Goal: Task Accomplishment & Management: Use online tool/utility

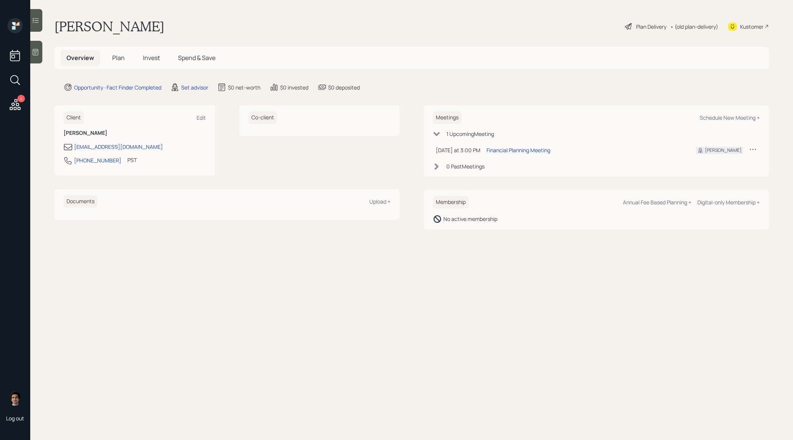
click at [202, 81] on main "[PERSON_NAME] Plan Delivery • (old plan-delivery) Kustomer Overview Plan Invest…" at bounding box center [411, 220] width 762 height 440
click at [202, 86] on div "Set advisor" at bounding box center [194, 87] width 27 height 8
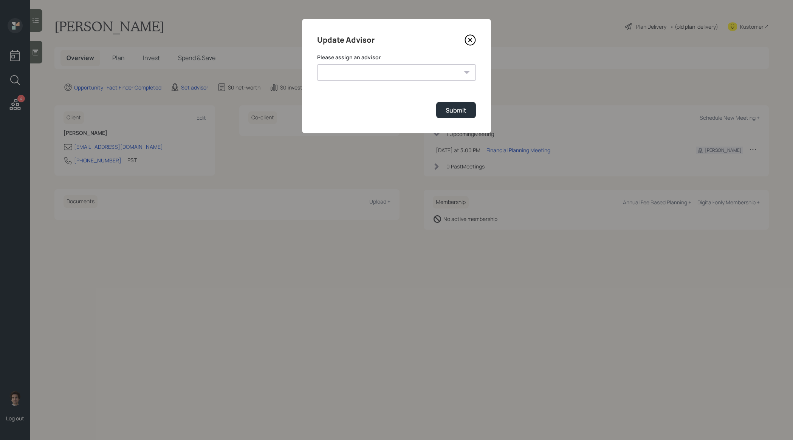
click at [394, 65] on select "[PERSON_NAME] [PERSON_NAME] [PERSON_NAME] [PERSON_NAME] End [PERSON_NAME] [PERS…" at bounding box center [396, 72] width 159 height 17
select select "59554aeb-d739-4552-90b9-0d27d70b4bf7"
click at [317, 64] on select "[PERSON_NAME] [PERSON_NAME] [PERSON_NAME] [PERSON_NAME] End [PERSON_NAME] [PERS…" at bounding box center [396, 72] width 159 height 17
click at [473, 111] on button "Submit" at bounding box center [456, 110] width 40 height 16
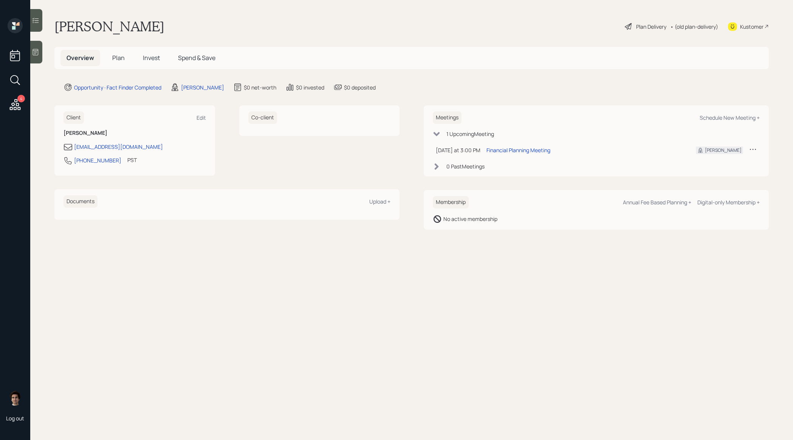
click at [114, 55] on span "Plan" at bounding box center [118, 58] width 12 height 8
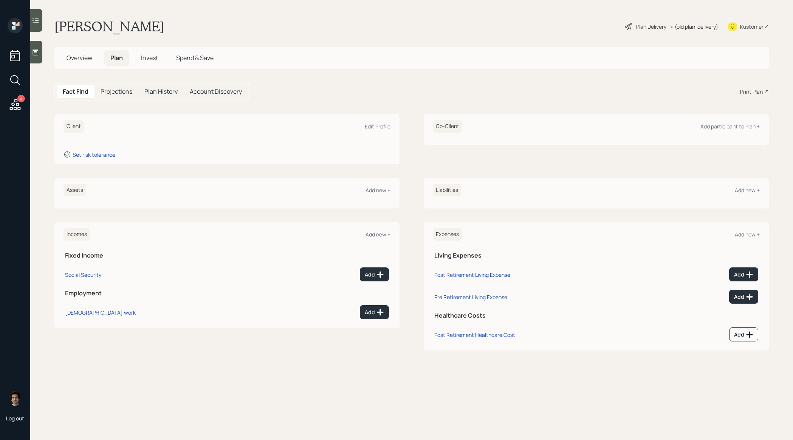
click at [72, 48] on div "Overview Plan Invest Spend & Save" at bounding box center [411, 58] width 714 height 22
click at [99, 57] on div "Overview Plan Invest Spend & Save" at bounding box center [139, 58] width 159 height 16
click at [93, 54] on h5 "Overview" at bounding box center [79, 58] width 38 height 16
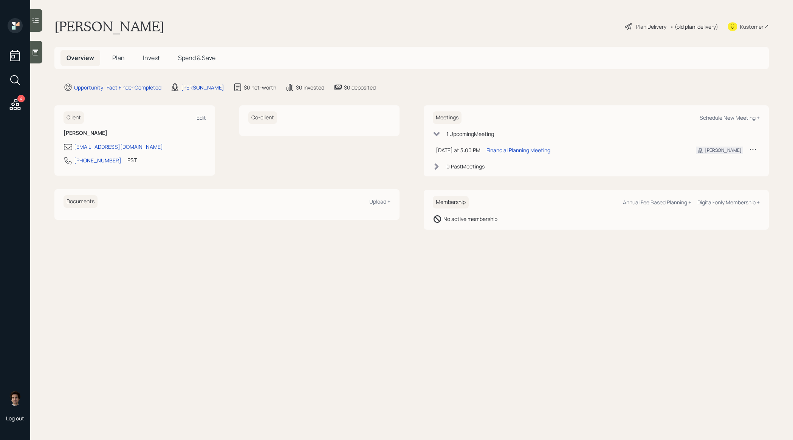
click at [756, 23] on div "Kustomer" at bounding box center [751, 27] width 23 height 8
click at [36, 54] on icon at bounding box center [36, 52] width 8 height 8
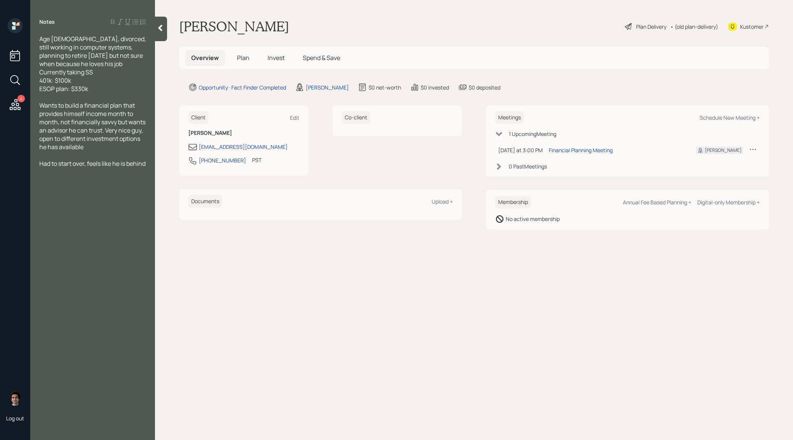
click at [242, 60] on span "Plan" at bounding box center [243, 58] width 12 height 8
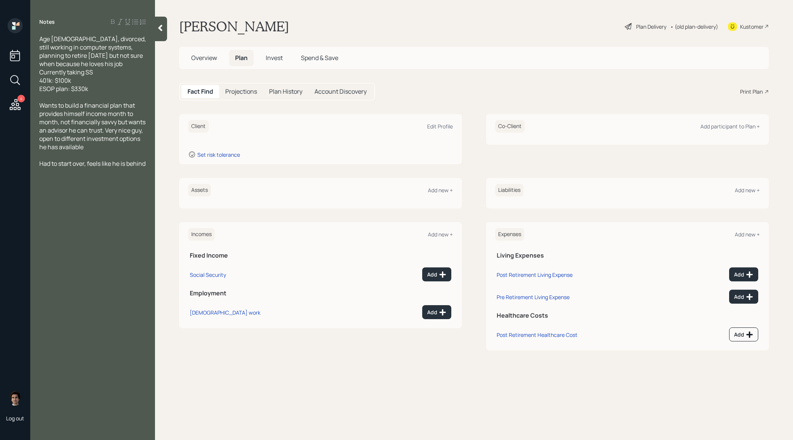
click at [654, 27] on div "Plan Delivery" at bounding box center [651, 27] width 30 height 8
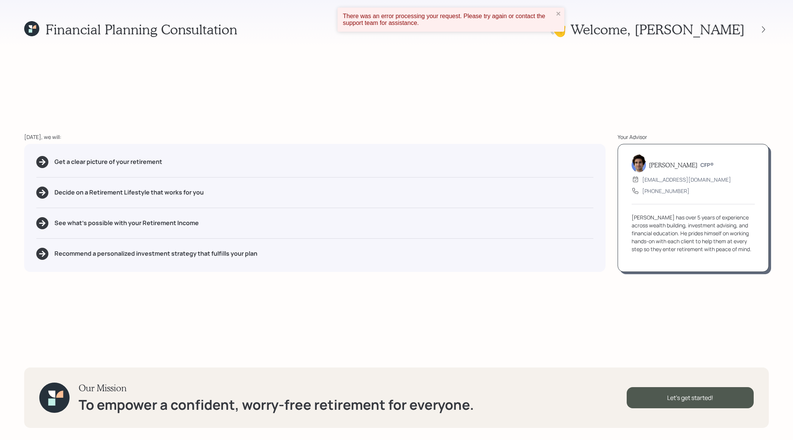
click at [562, 16] on div "There was an error processing your request. Please try again or contact the sup…" at bounding box center [450, 20] width 227 height 24
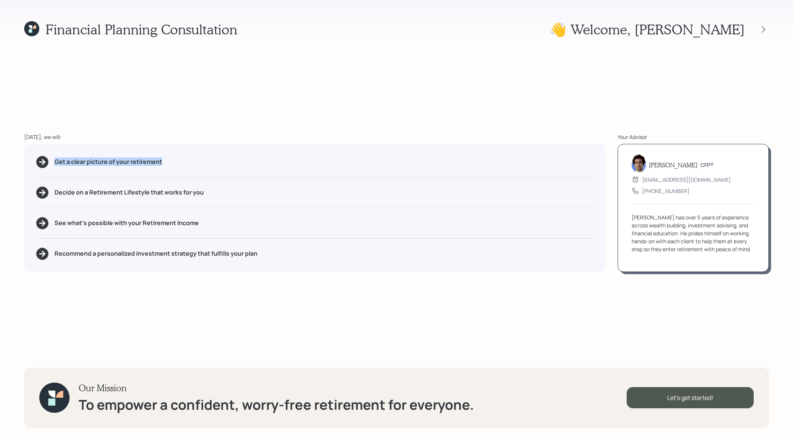
drag, startPoint x: 182, startPoint y: 160, endPoint x: 44, endPoint y: 171, distance: 139.1
click at [44, 171] on div "Get a clear picture of your retirement Decide on a Retirement Lifestyle that wo…" at bounding box center [314, 208] width 581 height 128
drag, startPoint x: 215, startPoint y: 228, endPoint x: 142, endPoint y: 224, distance: 72.6
click at [142, 224] on div "See what's possible with your Retirement Income" at bounding box center [314, 223] width 557 height 12
click at [147, 233] on div "Get a clear picture of your retirement Decide on a Retirement Lifestyle that wo…" at bounding box center [314, 208] width 581 height 128
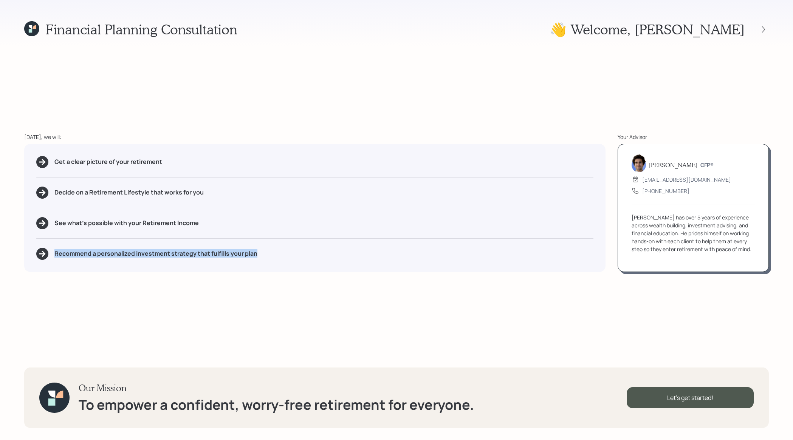
drag, startPoint x: 273, startPoint y: 261, endPoint x: 48, endPoint y: 253, distance: 225.3
click at [48, 253] on div "Get a clear picture of your retirement Decide on a Retirement Lifestyle that wo…" at bounding box center [314, 208] width 581 height 128
click at [675, 399] on div "Let's get started!" at bounding box center [689, 397] width 127 height 21
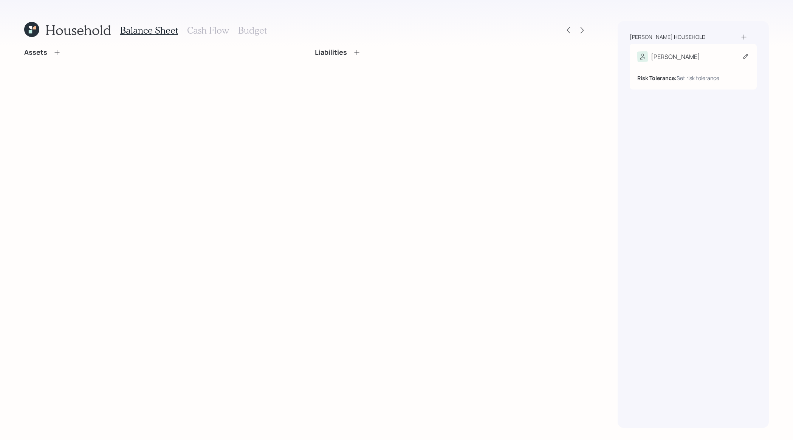
click at [683, 64] on div "Risk Tolerance: Set risk tolerance" at bounding box center [693, 72] width 112 height 20
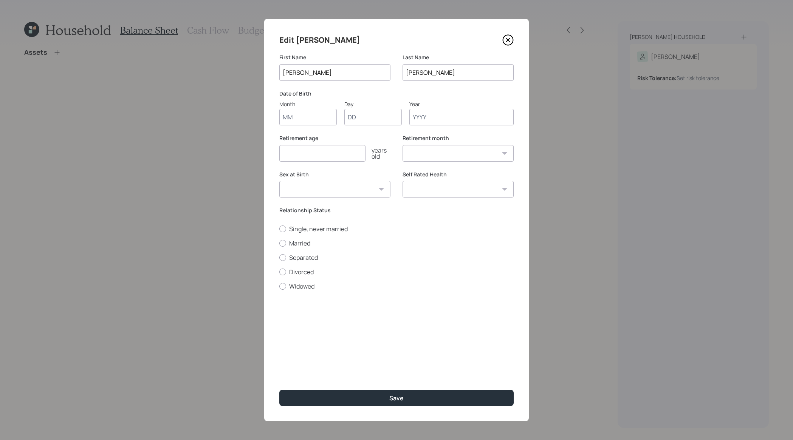
click at [291, 118] on input "Month" at bounding box center [307, 117] width 57 height 17
type input "06"
type input "02"
type input "1955"
select select "6"
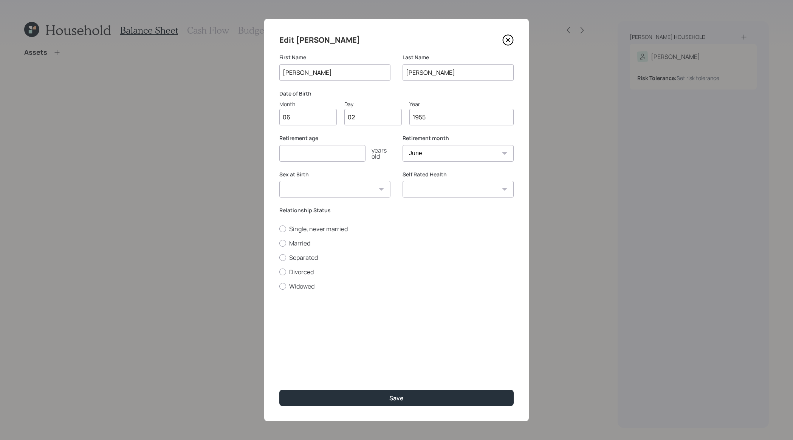
type input "1955"
click at [287, 148] on input "number" at bounding box center [322, 153] width 86 height 17
type input "75"
click at [334, 190] on select "[DEMOGRAPHIC_DATA] [DEMOGRAPHIC_DATA] Other / Prefer not to say" at bounding box center [334, 189] width 111 height 17
click at [335, 153] on input "75" at bounding box center [322, 153] width 86 height 17
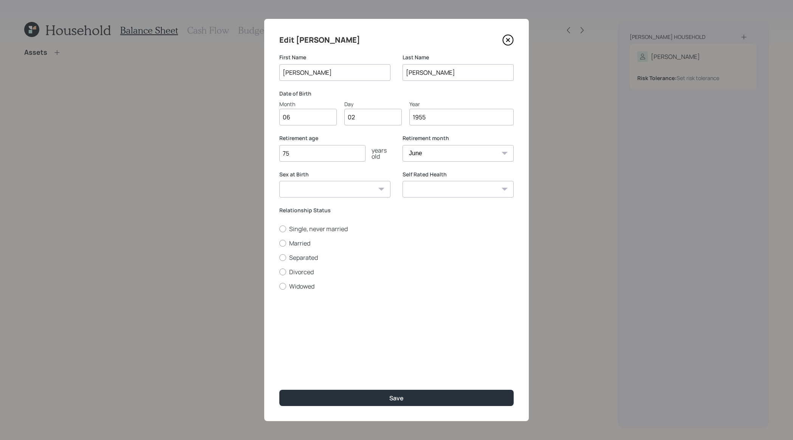
click at [477, 150] on select "January February March April May June July August September October November De…" at bounding box center [457, 153] width 111 height 17
select select "10"
click at [402, 145] on select "January February March April May June July August September October November De…" at bounding box center [457, 153] width 111 height 17
click at [373, 192] on select "[DEMOGRAPHIC_DATA] [DEMOGRAPHIC_DATA] Other / Prefer not to say" at bounding box center [334, 189] width 111 height 17
select select "[DEMOGRAPHIC_DATA]"
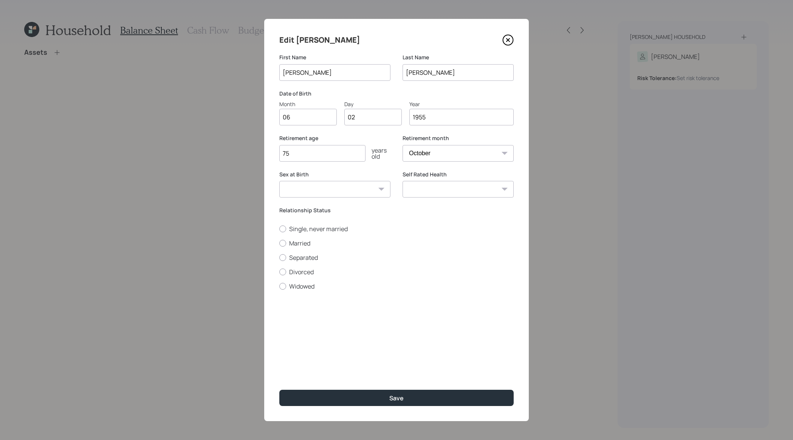
click at [279, 181] on select "[DEMOGRAPHIC_DATA] [DEMOGRAPHIC_DATA] Other / Prefer not to say" at bounding box center [334, 189] width 111 height 17
click at [457, 197] on select "Excellent Very Good Good Fair Poor" at bounding box center [457, 189] width 111 height 17
select select "excellent"
click at [402, 181] on select "Excellent Very Good Good Fair Poor" at bounding box center [457, 189] width 111 height 17
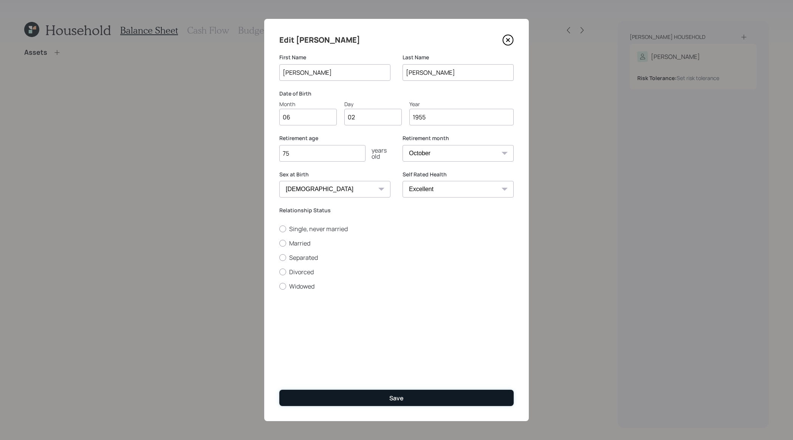
click at [384, 393] on button "Save" at bounding box center [396, 398] width 234 height 16
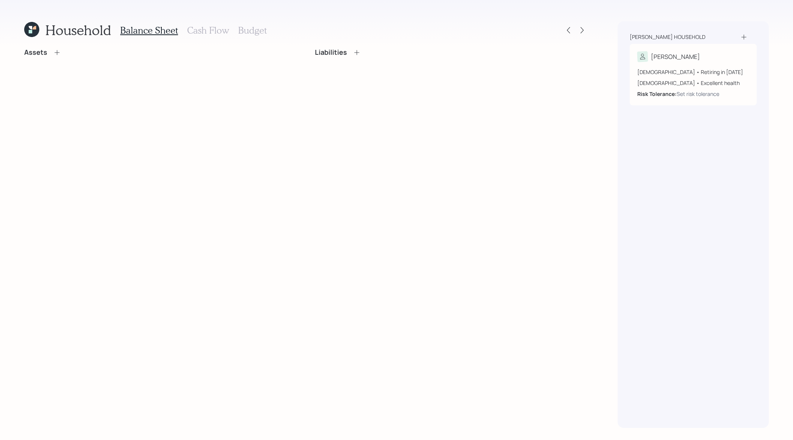
click at [58, 55] on icon at bounding box center [57, 53] width 8 height 8
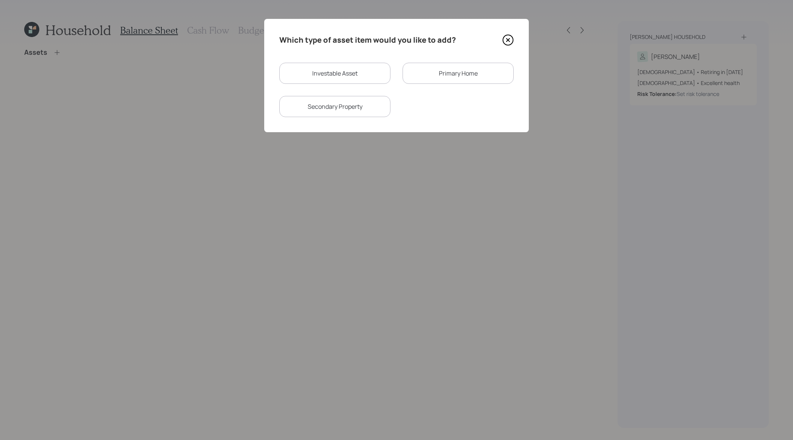
click at [346, 73] on div "Investable Asset" at bounding box center [334, 73] width 111 height 21
select select "taxable"
select select "balanced"
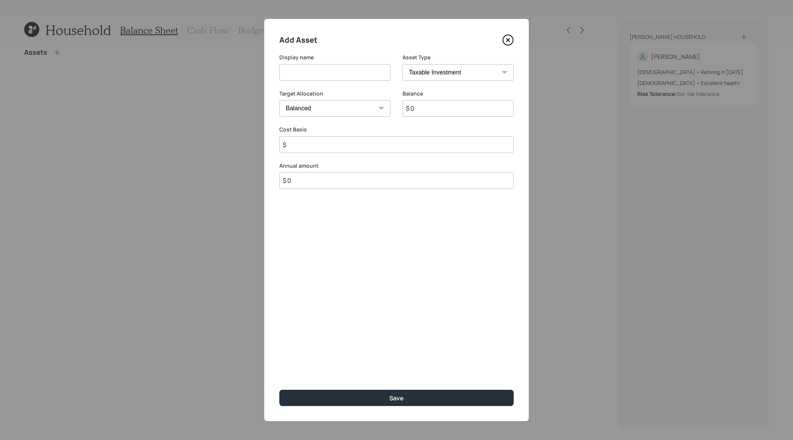
click at [425, 78] on select "SEP [PERSON_NAME] IRA 401(k) [PERSON_NAME] 401(k) 403(b) [PERSON_NAME] 403(b) 4…" at bounding box center [457, 72] width 111 height 17
select select "company_sponsored"
click at [402, 64] on select "SEP [PERSON_NAME] IRA 401(k) [PERSON_NAME] 401(k) 403(b) [PERSON_NAME] 403(b) 4…" at bounding box center [457, 72] width 111 height 17
click at [327, 79] on input at bounding box center [334, 72] width 111 height 17
click at [293, 75] on input "CUrrent 401k" at bounding box center [334, 72] width 111 height 17
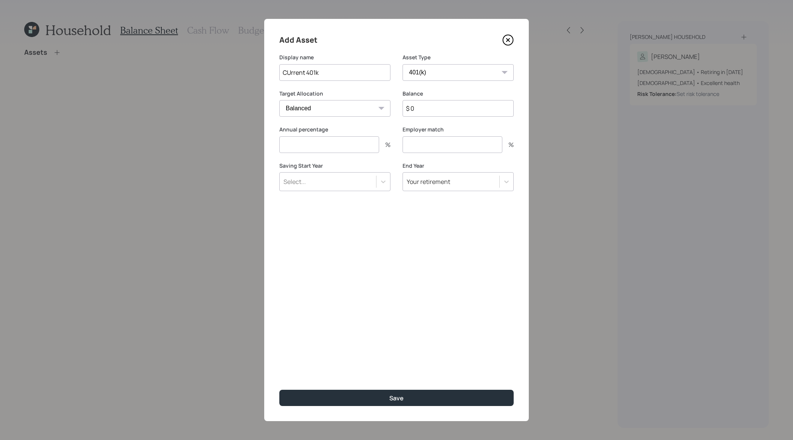
click at [293, 75] on input "CUrrent 401k" at bounding box center [334, 72] width 111 height 17
type input "Current 401k"
click at [416, 107] on input "$ 0" at bounding box center [457, 108] width 111 height 17
type input "$ 104,362"
click at [361, 153] on div "Annual percentage %" at bounding box center [334, 144] width 111 height 36
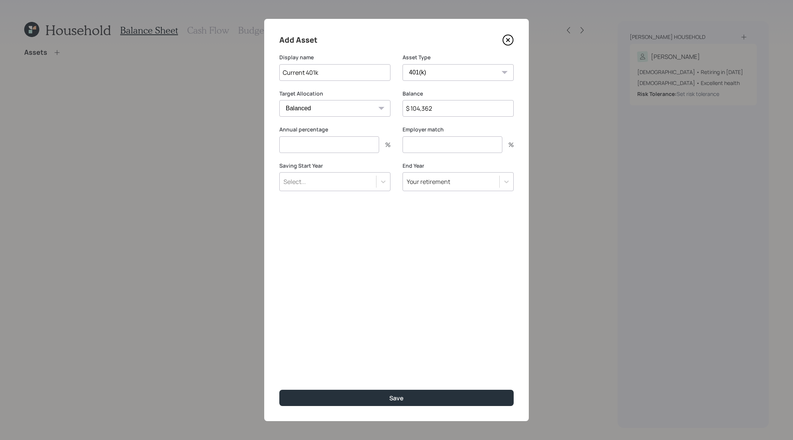
click at [361, 146] on input "number" at bounding box center [329, 144] width 100 height 17
type input "15"
click at [438, 137] on input "number" at bounding box center [452, 144] width 100 height 17
click at [445, 143] on input "number" at bounding box center [452, 144] width 100 height 17
type input "1"
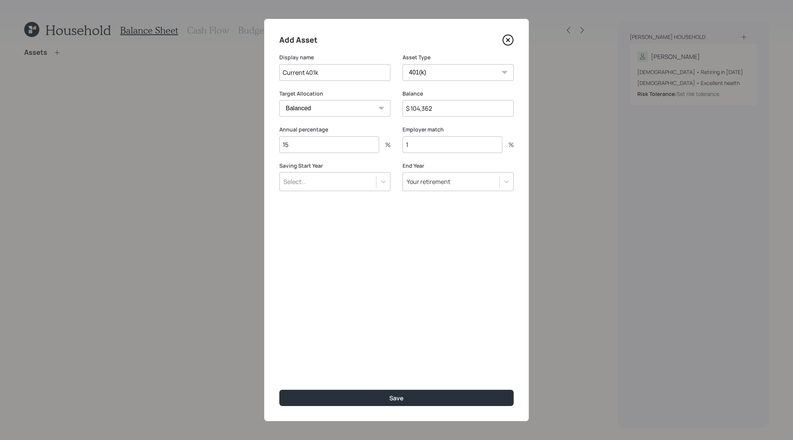
click at [354, 182] on div "Select..." at bounding box center [328, 181] width 96 height 13
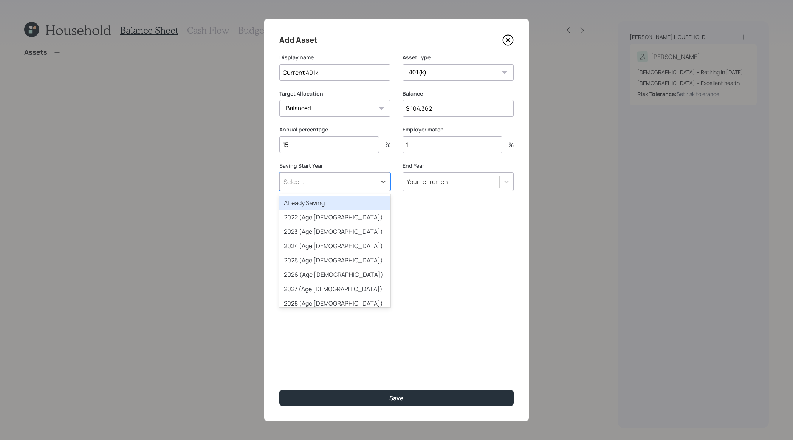
click at [352, 198] on div "Already Saving" at bounding box center [334, 203] width 111 height 14
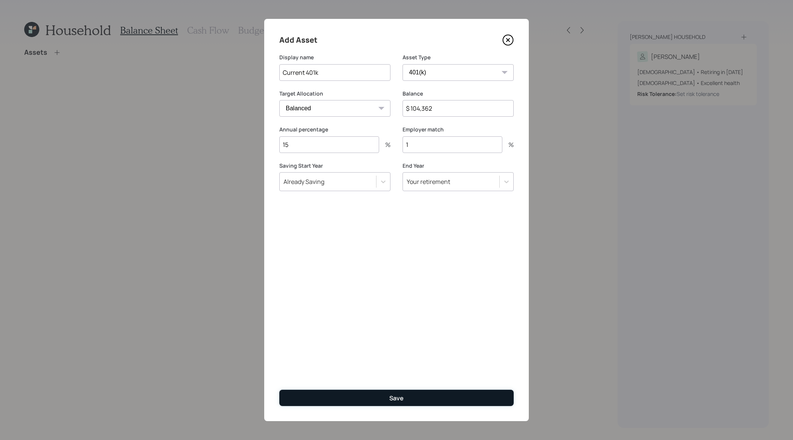
click at [427, 394] on button "Save" at bounding box center [396, 398] width 234 height 16
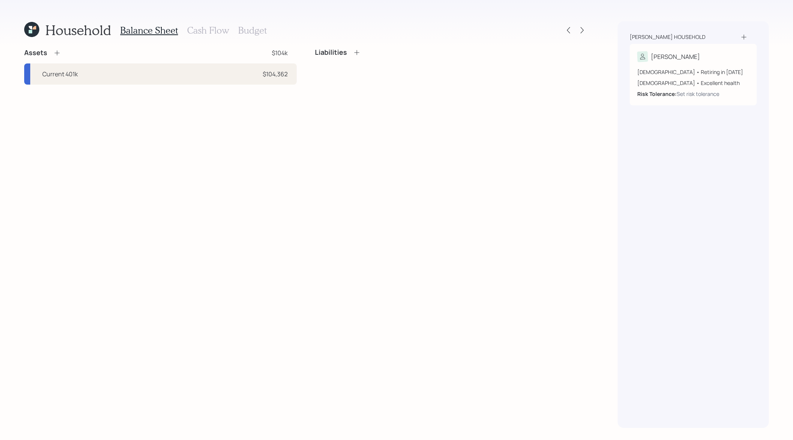
click at [58, 51] on icon at bounding box center [57, 53] width 8 height 8
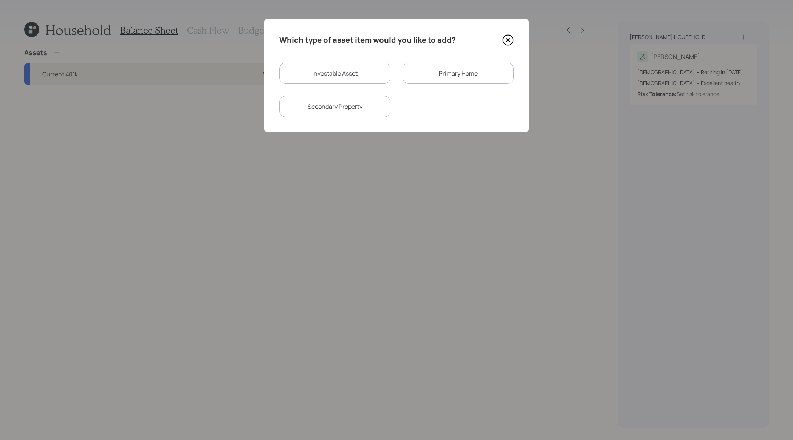
click at [318, 73] on div "Investable Asset" at bounding box center [334, 73] width 111 height 21
select select "taxable"
select select "balanced"
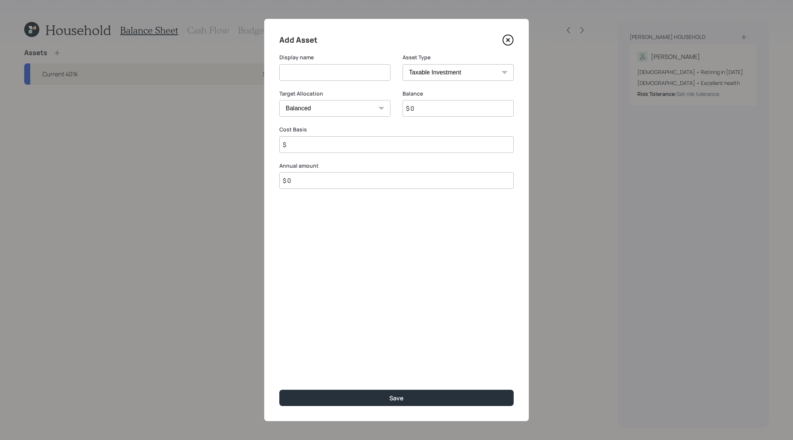
click at [447, 75] on select "SEP [PERSON_NAME] IRA 401(k) [PERSON_NAME] 401(k) 403(b) [PERSON_NAME] 403(b) 4…" at bounding box center [457, 72] width 111 height 17
select select "company_sponsored"
click at [402, 64] on select "SEP [PERSON_NAME] IRA 401(k) [PERSON_NAME] 401(k) 403(b) [PERSON_NAME] 403(b) 4…" at bounding box center [457, 72] width 111 height 17
click at [350, 67] on input at bounding box center [334, 72] width 111 height 17
type input "ESOP"
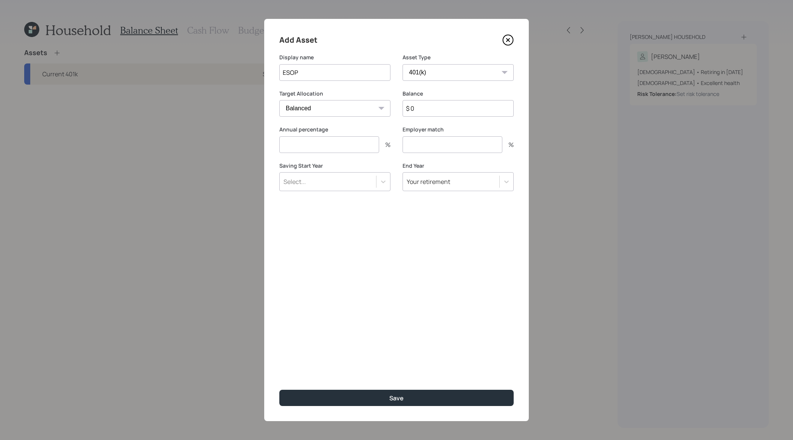
click at [455, 103] on input "$ 0" at bounding box center [457, 108] width 111 height 17
click at [455, 110] on input "$ 0" at bounding box center [457, 108] width 111 height 17
type input "$ 333,401"
click at [283, 72] on input "ESOP" at bounding box center [334, 72] width 111 height 17
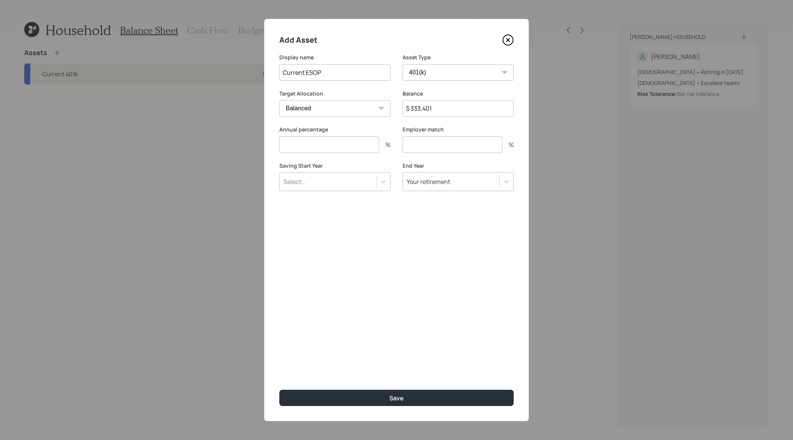
type input "Current ESOP"
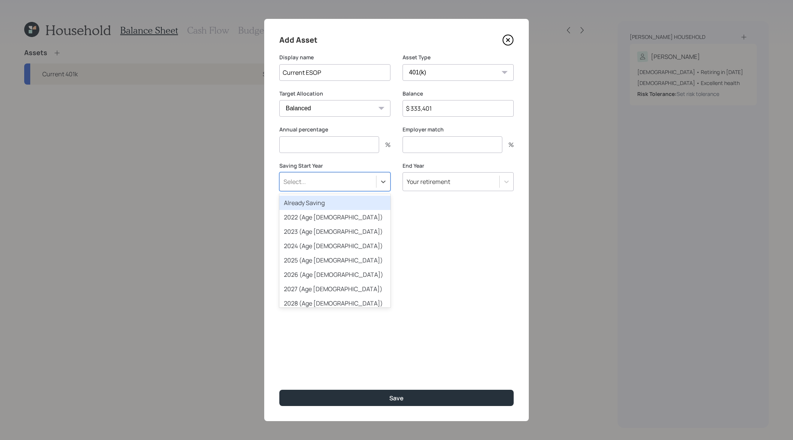
click at [312, 178] on div "Select..." at bounding box center [328, 181] width 96 height 13
click at [312, 199] on div "Already Saving" at bounding box center [334, 203] width 111 height 14
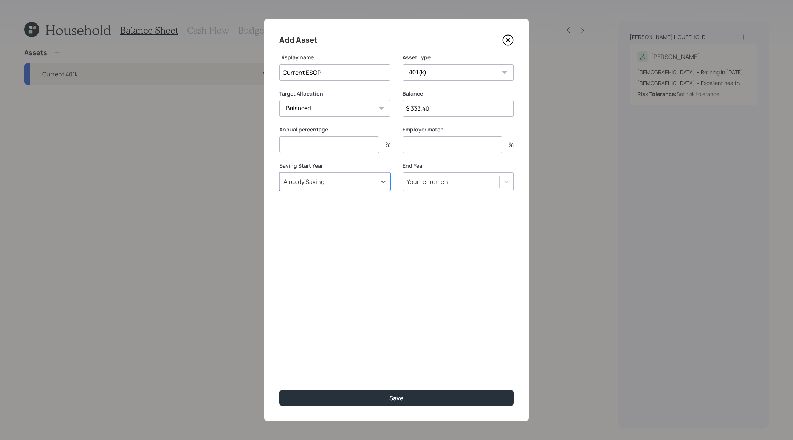
click at [319, 146] on input "number" at bounding box center [329, 144] width 100 height 17
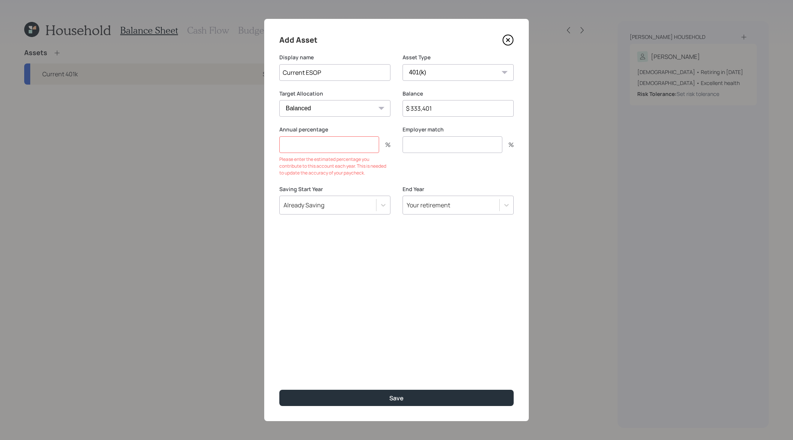
click at [463, 149] on input "number" at bounding box center [452, 144] width 100 height 17
click at [347, 151] on input "number" at bounding box center [329, 144] width 100 height 17
type input "0"
click at [456, 145] on input "number" at bounding box center [452, 144] width 100 height 17
type input "28"
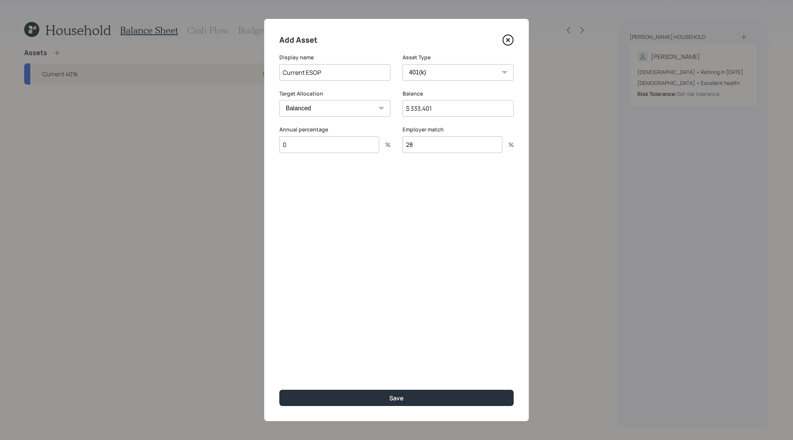
click at [279, 390] on button "Save" at bounding box center [396, 398] width 234 height 16
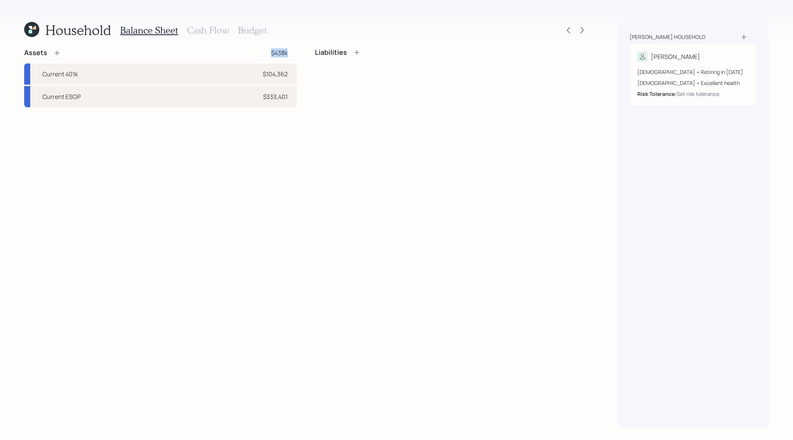
drag, startPoint x: 293, startPoint y: 54, endPoint x: 263, endPoint y: 54, distance: 30.2
click at [263, 54] on div "Assets $438k" at bounding box center [160, 52] width 272 height 9
click at [335, 138] on div "Assets $438k Current 401k $104,362 Current ESOP $333,401 Liabilities" at bounding box center [305, 238] width 563 height 380
click at [64, 57] on div "Assets $438k" at bounding box center [160, 52] width 272 height 9
click at [62, 56] on div "Assets $438k" at bounding box center [160, 52] width 272 height 9
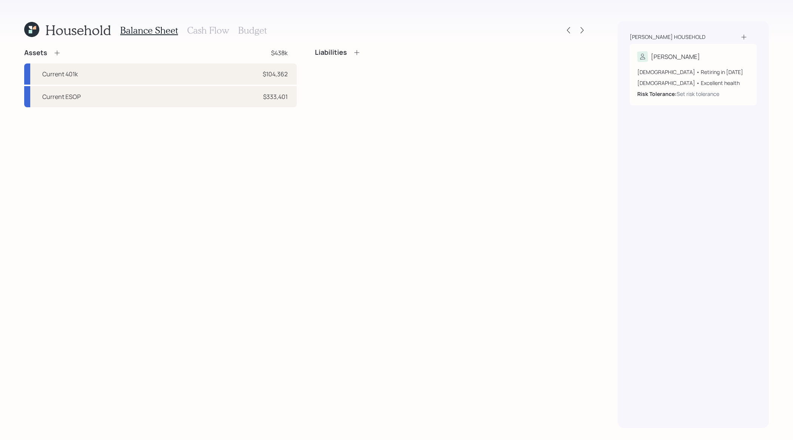
click at [57, 54] on icon at bounding box center [57, 53] width 8 height 8
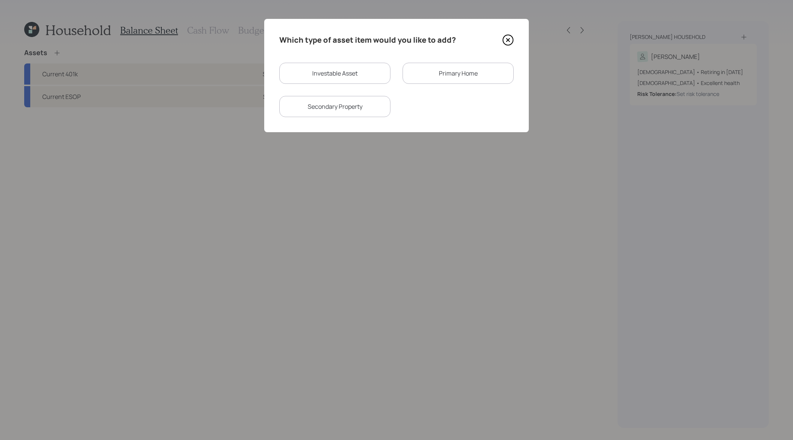
click at [362, 70] on div "Investable Asset" at bounding box center [334, 73] width 111 height 21
select select "taxable"
select select "balanced"
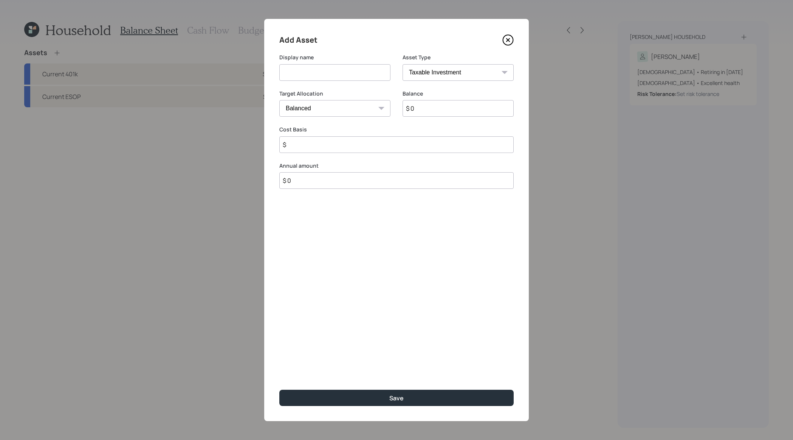
click at [430, 75] on select "SEP [PERSON_NAME] IRA 401(k) [PERSON_NAME] 401(k) 403(b) [PERSON_NAME] 403(b) 4…" at bounding box center [457, 72] width 111 height 17
click at [402, 64] on select "SEP [PERSON_NAME] IRA 401(k) [PERSON_NAME] 401(k) 403(b) [PERSON_NAME] 403(b) 4…" at bounding box center [457, 72] width 111 height 17
click at [458, 73] on select "SEP [PERSON_NAME] IRA 401(k) [PERSON_NAME] 401(k) 403(b) [PERSON_NAME] 403(b) 4…" at bounding box center [457, 72] width 111 height 17
select select "cash"
click at [402, 64] on select "SEP [PERSON_NAME] IRA 401(k) [PERSON_NAME] 401(k) 403(b) [PERSON_NAME] 403(b) 4…" at bounding box center [457, 72] width 111 height 17
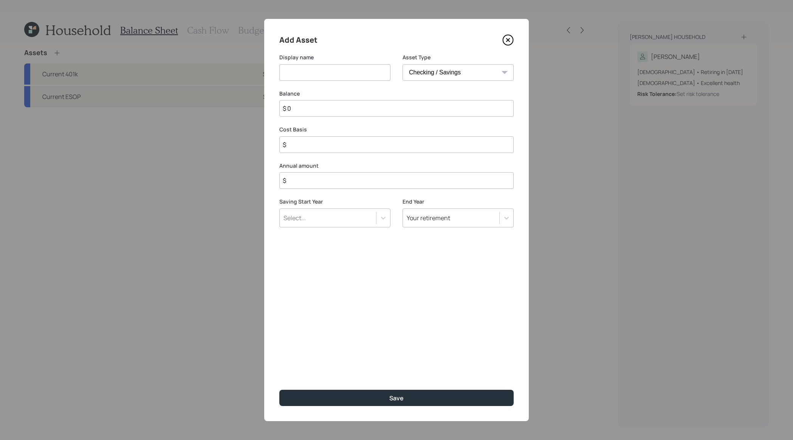
click at [351, 77] on input at bounding box center [334, 72] width 111 height 17
type input "Checking / Savings"
click at [343, 105] on input "$ 0" at bounding box center [396, 108] width 234 height 17
type input "$ 1"
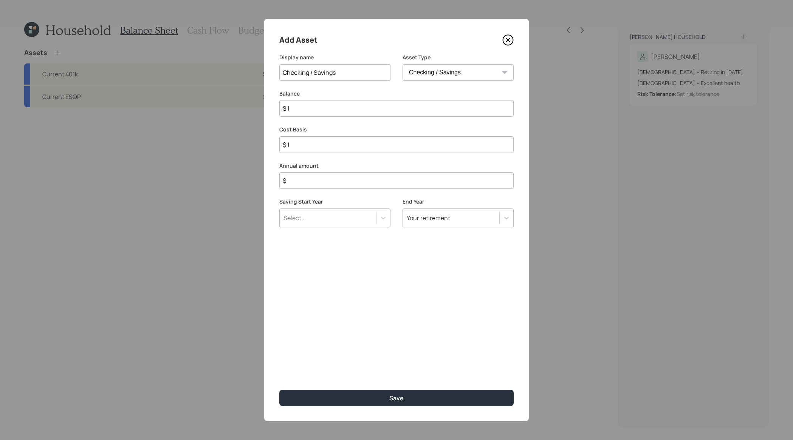
type input "$ 13"
type input "$ 130"
type input "$ 1,300"
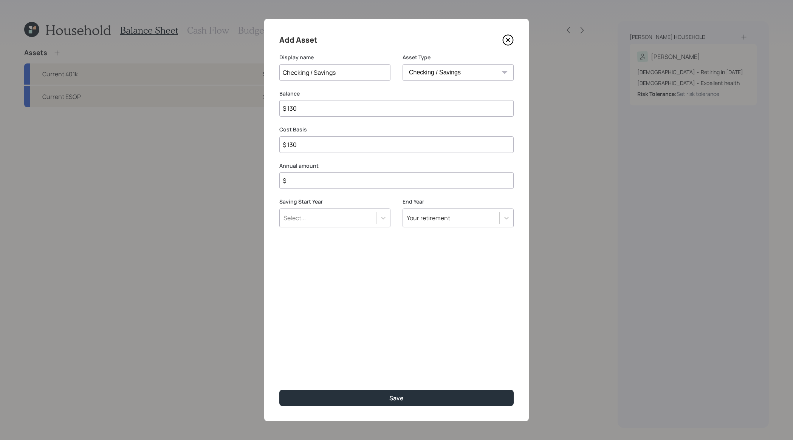
type input "$ 1,300"
type input "$ 13,000"
click at [333, 179] on input "$" at bounding box center [396, 180] width 234 height 17
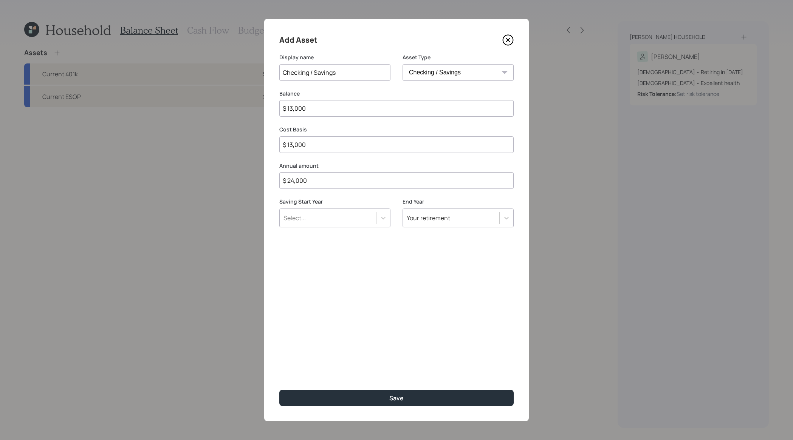
type input "$ 24,000"
click at [343, 212] on div "Select..." at bounding box center [328, 218] width 96 height 13
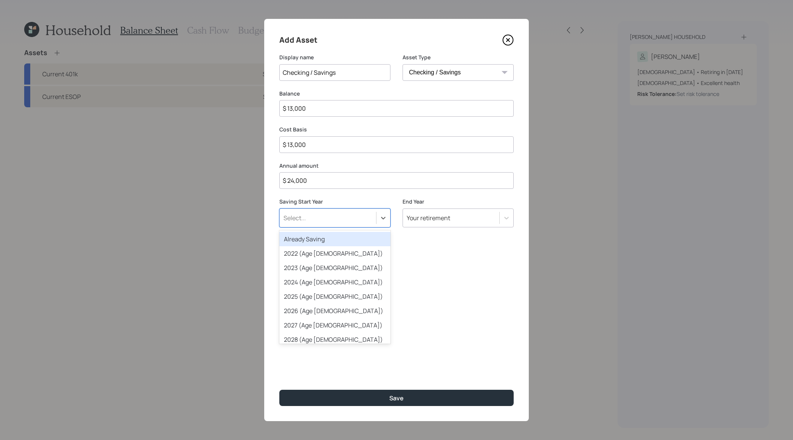
click at [341, 239] on div "Already Saving" at bounding box center [334, 239] width 111 height 14
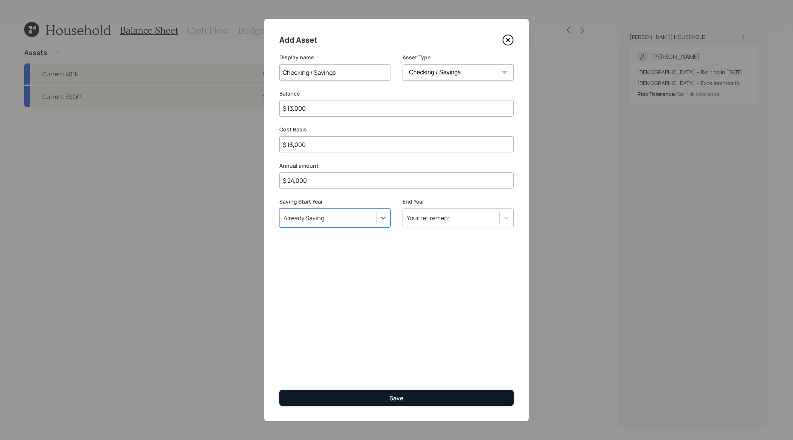
click at [402, 402] on div "Save" at bounding box center [396, 398] width 14 height 8
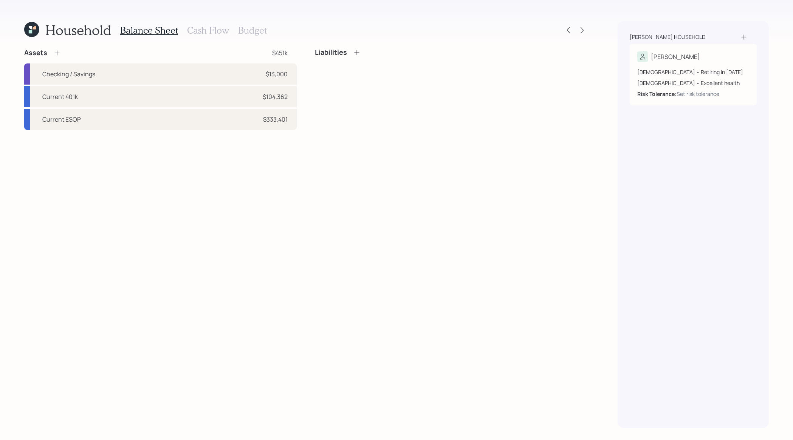
click at [65, 57] on div "Assets $451k" at bounding box center [160, 52] width 272 height 9
click at [57, 57] on div "Assets" at bounding box center [42, 52] width 37 height 9
click at [59, 54] on icon at bounding box center [57, 53] width 8 height 8
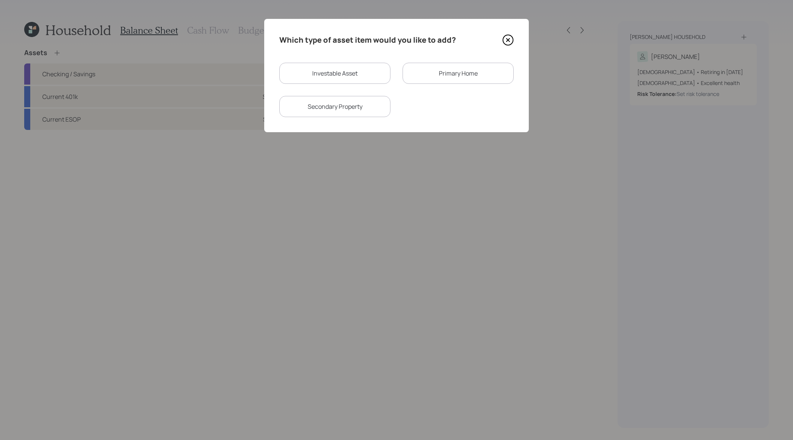
click at [427, 77] on div "Primary Home" at bounding box center [457, 73] width 111 height 21
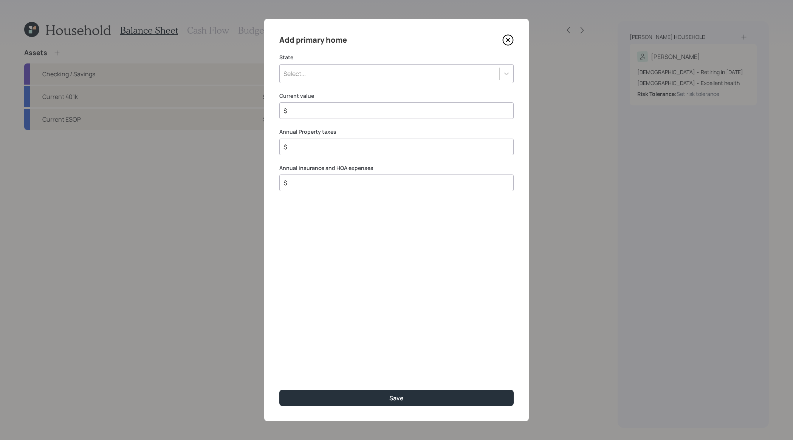
click at [351, 74] on div "Select..." at bounding box center [390, 73] width 220 height 13
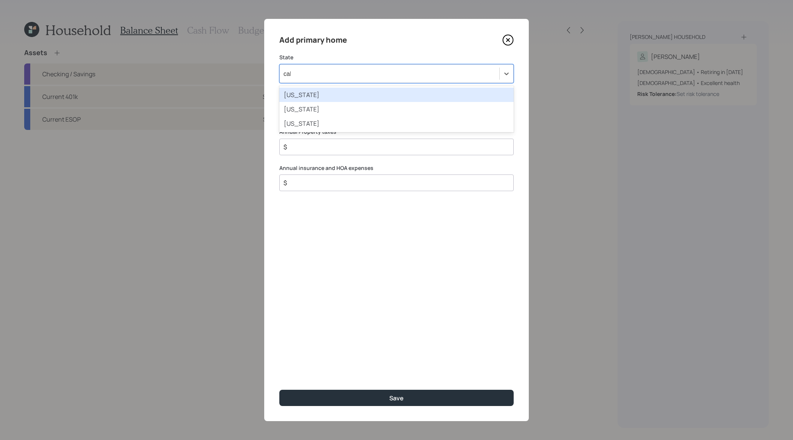
type input "cali"
click at [367, 86] on div "[US_STATE]" at bounding box center [396, 94] width 234 height 17
click at [368, 94] on div "[US_STATE]" at bounding box center [396, 95] width 234 height 14
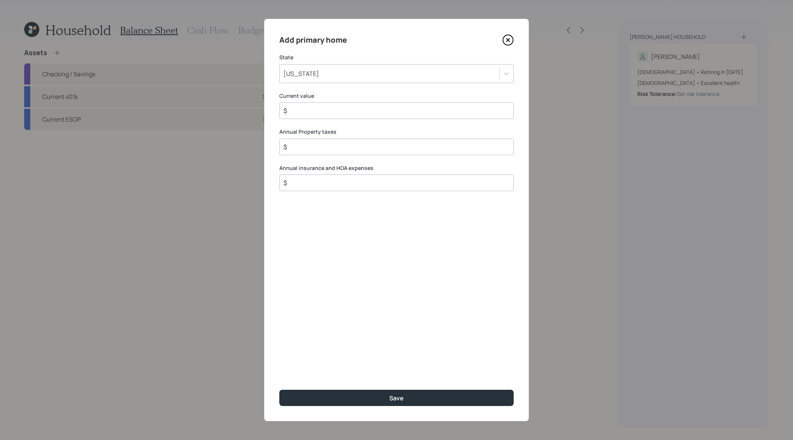
click at [371, 106] on input "$" at bounding box center [393, 110] width 221 height 9
click at [380, 119] on div "$" at bounding box center [396, 110] width 234 height 17
click at [380, 114] on input "$" at bounding box center [393, 110] width 221 height 9
type input "$ 350,000"
click at [340, 139] on div "$" at bounding box center [396, 147] width 234 height 17
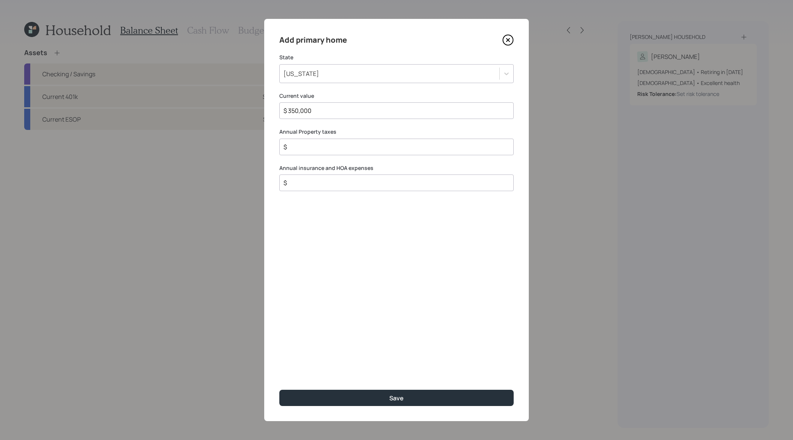
click at [340, 141] on div "$" at bounding box center [396, 147] width 234 height 17
click at [340, 144] on input "$" at bounding box center [393, 146] width 221 height 9
click at [396, 151] on input "$" at bounding box center [393, 146] width 221 height 9
click at [320, 141] on div "$ 8,000" at bounding box center [396, 147] width 234 height 17
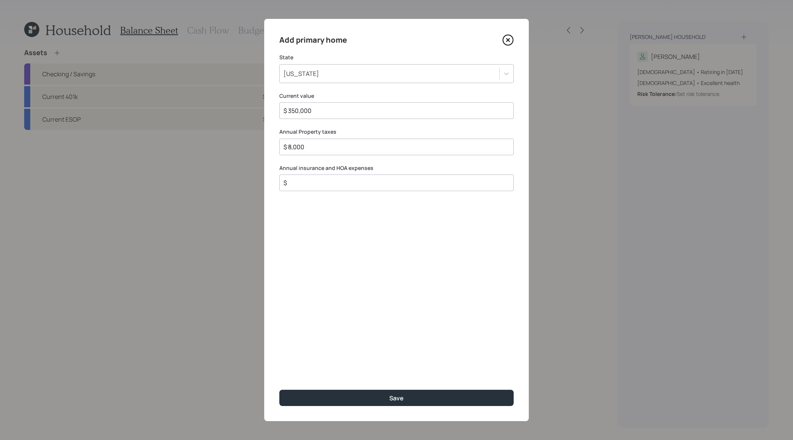
click at [312, 143] on input "$ 8,000" at bounding box center [393, 146] width 221 height 9
drag, startPoint x: 281, startPoint y: 143, endPoint x: 304, endPoint y: 139, distance: 22.6
click at [281, 143] on div "$ 8,000" at bounding box center [396, 147] width 234 height 17
click at [304, 139] on div "$ 8,000" at bounding box center [396, 147] width 234 height 17
drag, startPoint x: 330, startPoint y: 148, endPoint x: 167, endPoint y: 125, distance: 164.5
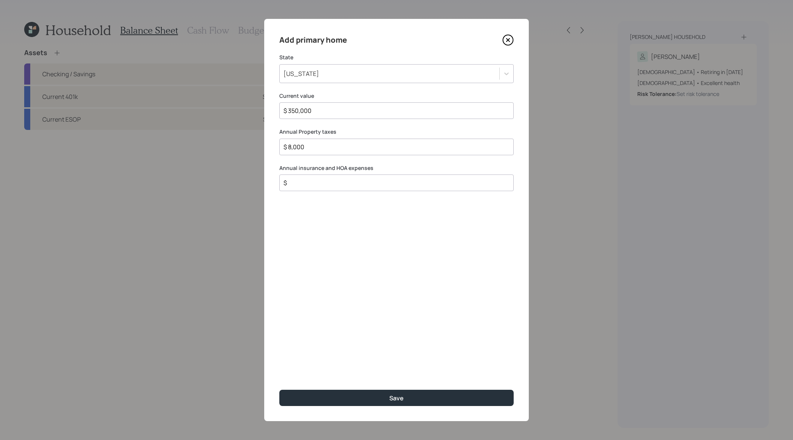
click at [167, 125] on div "Add primary home State [US_STATE] Current value $ 350,000 Annual Property taxes…" at bounding box center [396, 220] width 793 height 440
click at [347, 185] on input "$" at bounding box center [393, 182] width 221 height 9
drag, startPoint x: 320, startPoint y: 150, endPoint x: 179, endPoint y: 119, distance: 143.4
click at [179, 119] on div "Add primary home State [US_STATE] Current value $ 350,000 Annual Property taxes…" at bounding box center [396, 220] width 793 height 440
type input "$ 8,000"
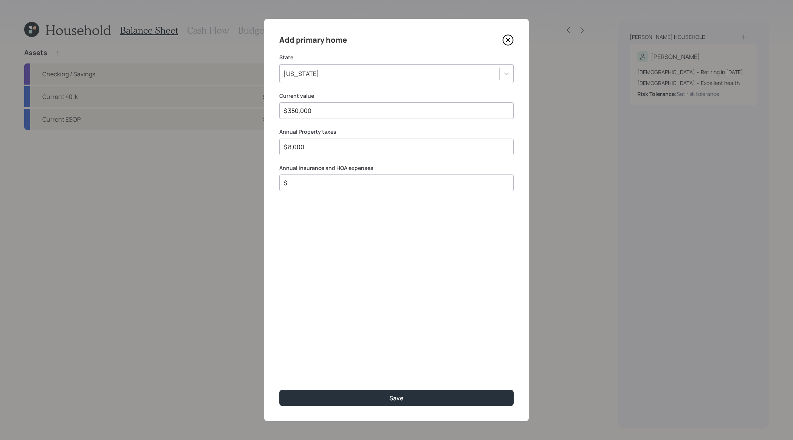
click at [318, 183] on input "$" at bounding box center [393, 182] width 221 height 9
type input "$ 5,000"
click at [279, 390] on button "Save" at bounding box center [396, 398] width 234 height 16
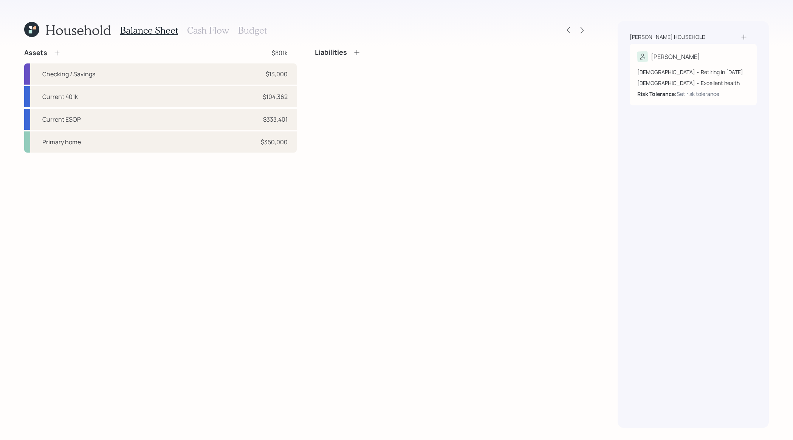
click at [357, 49] on icon at bounding box center [357, 53] width 8 height 8
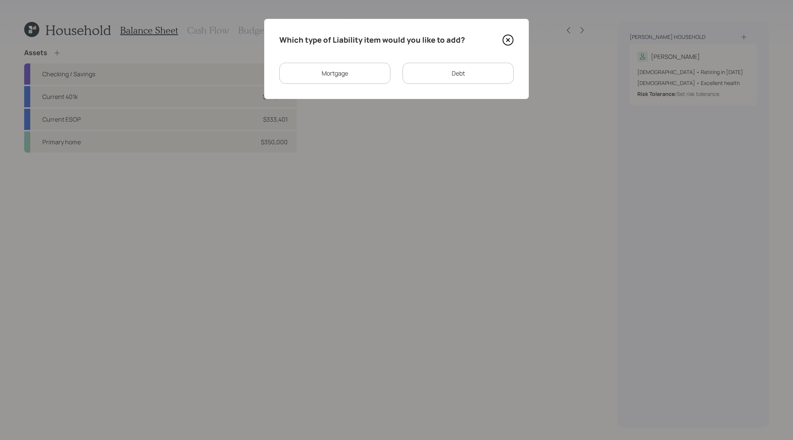
click at [387, 73] on div "Mortgage" at bounding box center [334, 73] width 111 height 21
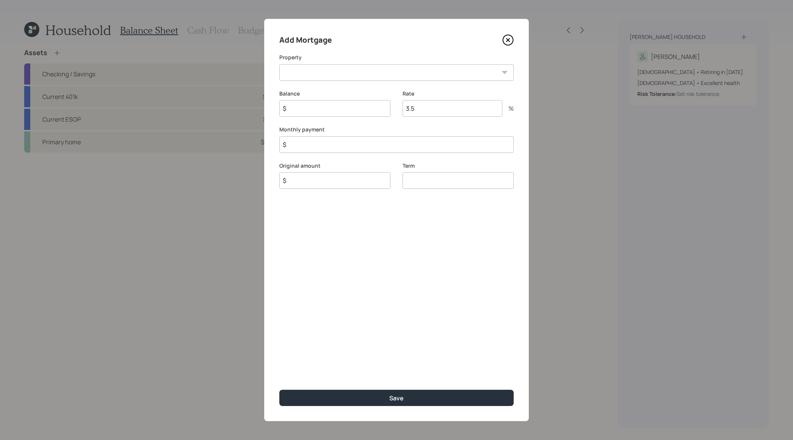
click at [388, 75] on select "CA Primary home" at bounding box center [396, 72] width 234 height 17
select select "550054aa-066f-41f5-afaf-bec8fa7e3254"
click at [279, 64] on select "CA Primary home" at bounding box center [396, 72] width 234 height 17
click at [375, 105] on input "$" at bounding box center [334, 108] width 111 height 17
type input "$ 260,000"
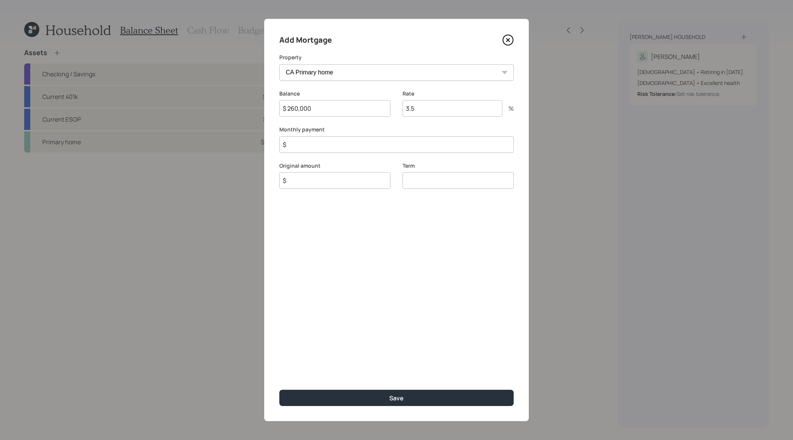
click at [433, 110] on input "3.5" at bounding box center [452, 108] width 100 height 17
drag, startPoint x: 433, startPoint y: 110, endPoint x: 376, endPoint y: 103, distance: 57.5
click at [376, 103] on div "Balance $ 260,000 Rate 3.5 %" at bounding box center [396, 108] width 234 height 36
type input "4.8"
click at [329, 139] on input "$" at bounding box center [396, 144] width 234 height 17
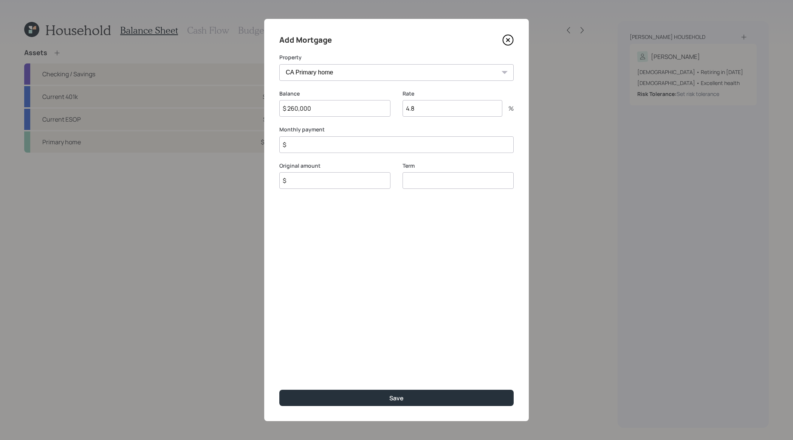
click at [332, 146] on input "$" at bounding box center [396, 144] width 234 height 17
type input "$ 1,000"
click at [347, 178] on input "$" at bounding box center [334, 180] width 111 height 17
type input "$ 260,000"
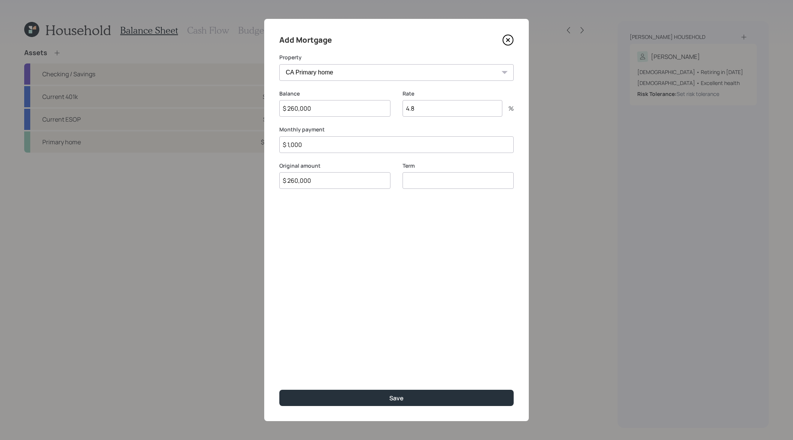
click at [465, 185] on input "number" at bounding box center [457, 180] width 111 height 17
type input "30"
click at [279, 390] on button "Save" at bounding box center [396, 398] width 234 height 16
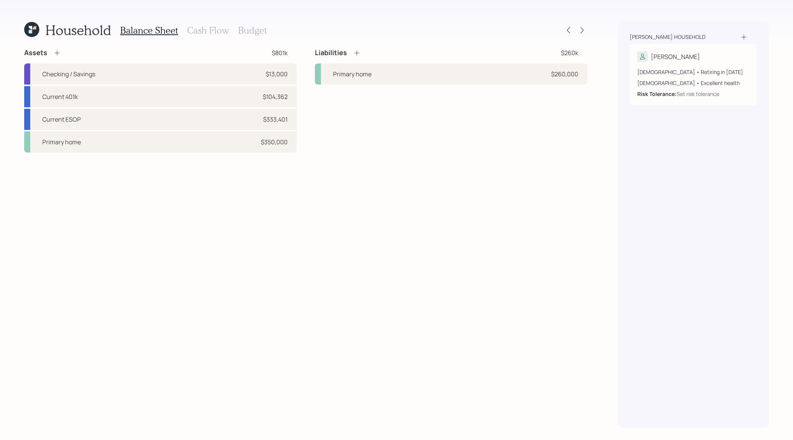
click at [199, 32] on h3 "Cash Flow" at bounding box center [208, 30] width 42 height 11
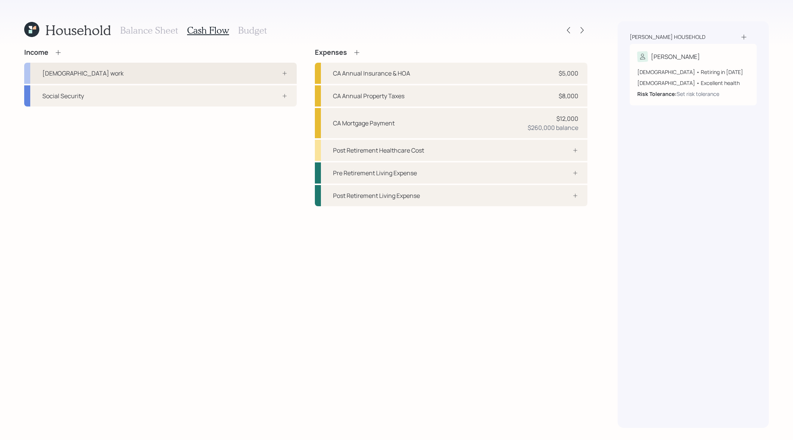
click at [223, 76] on div "[DEMOGRAPHIC_DATA] work" at bounding box center [160, 73] width 272 height 21
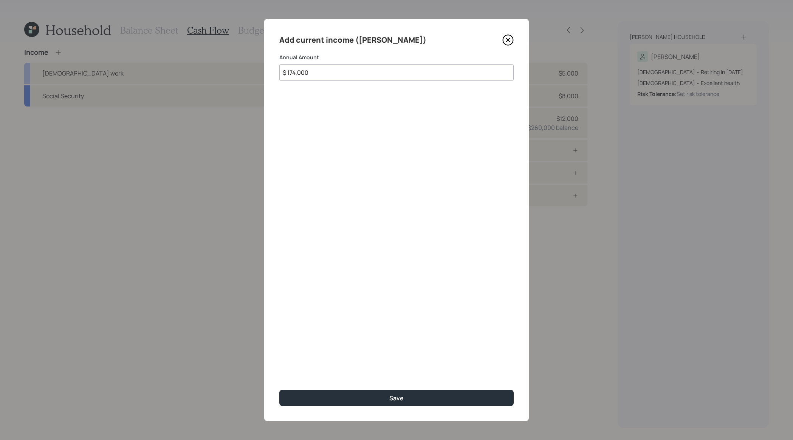
type input "$ 174,000"
click at [279, 390] on button "Save" at bounding box center [396, 398] width 234 height 16
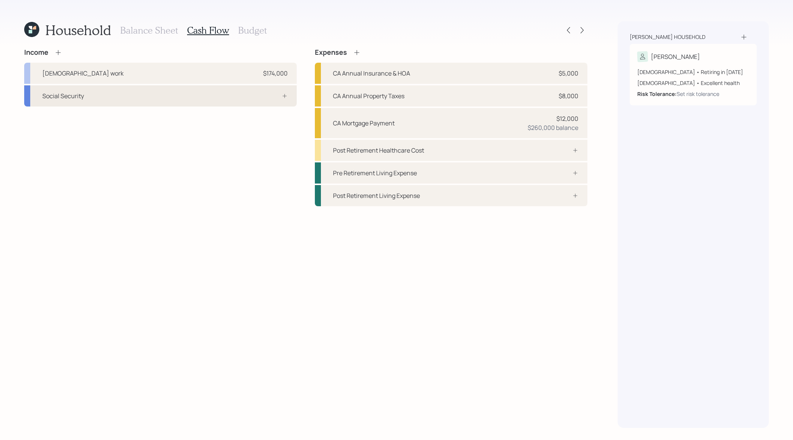
click at [206, 93] on div "Social Security" at bounding box center [160, 95] width 272 height 21
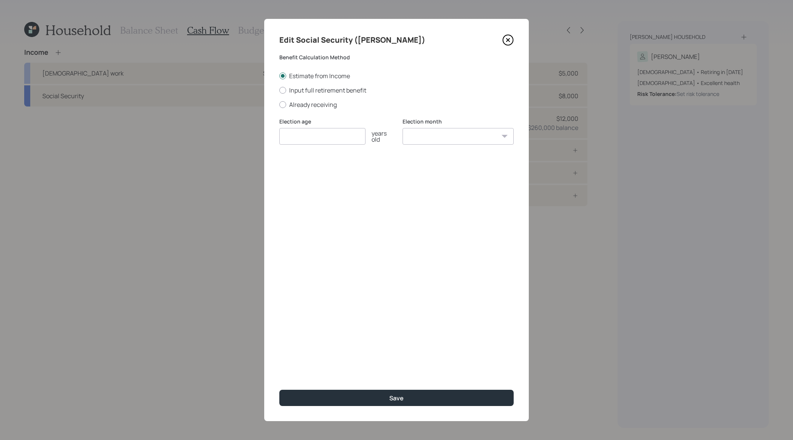
click at [288, 109] on div "Edit Social Security ([PERSON_NAME]) Benefit Calculation Method Estimate from I…" at bounding box center [396, 220] width 264 height 402
click at [303, 83] on div "Estimate from Income Input full retirement benefit Already receiving" at bounding box center [396, 90] width 234 height 37
click at [298, 100] on label "Already receiving" at bounding box center [396, 104] width 234 height 8
click at [279, 104] on input "Already receiving" at bounding box center [279, 104] width 0 height 0
radio input "true"
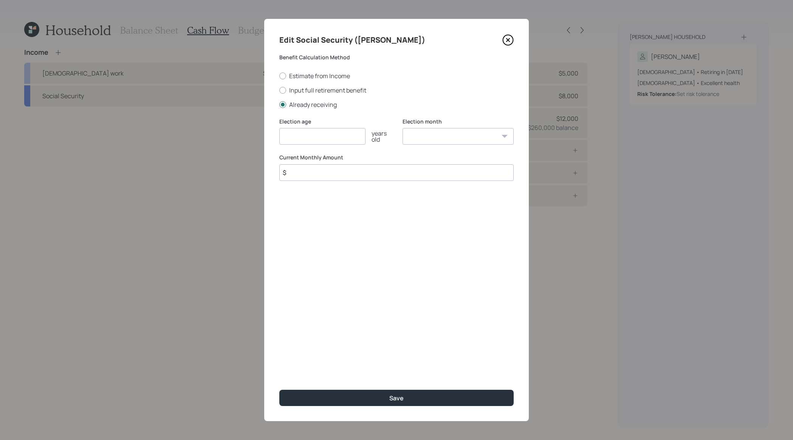
click at [306, 138] on input "number" at bounding box center [322, 136] width 86 height 17
click at [346, 168] on input "$" at bounding box center [396, 172] width 234 height 17
click at [340, 140] on input "number" at bounding box center [322, 136] width 86 height 17
click at [347, 174] on input "$ 4,100" at bounding box center [396, 172] width 234 height 17
type input "$ 4,185"
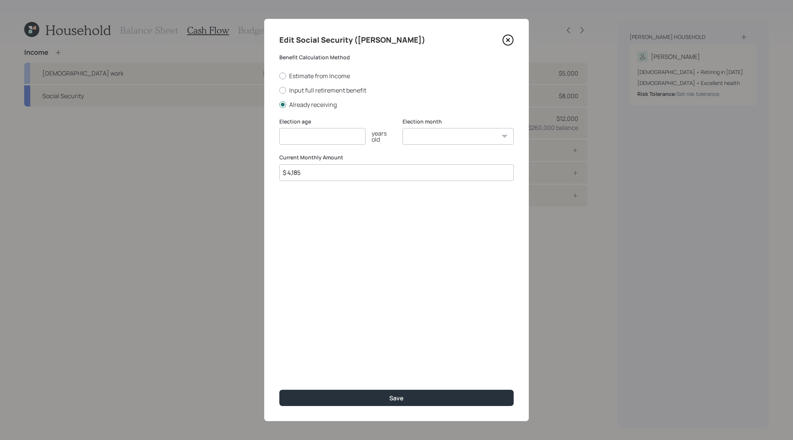
click at [315, 142] on input "number" at bounding box center [322, 136] width 86 height 17
type input "70"
click at [279, 390] on button "Save" at bounding box center [396, 398] width 234 height 16
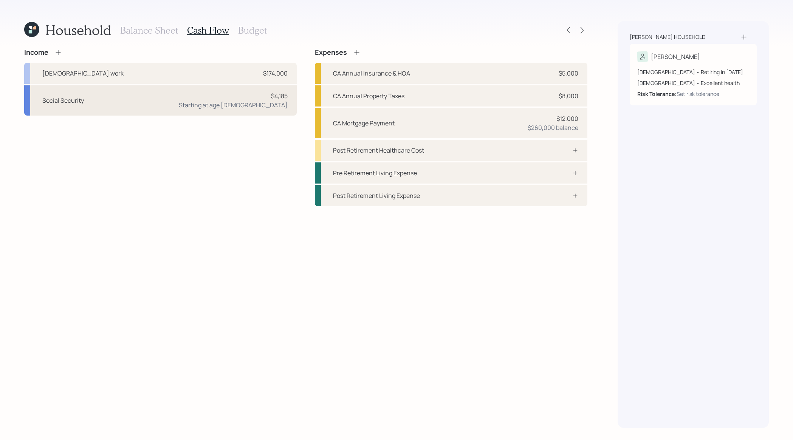
click at [271, 107] on div "Starting at age [DEMOGRAPHIC_DATA]" at bounding box center [233, 104] width 109 height 9
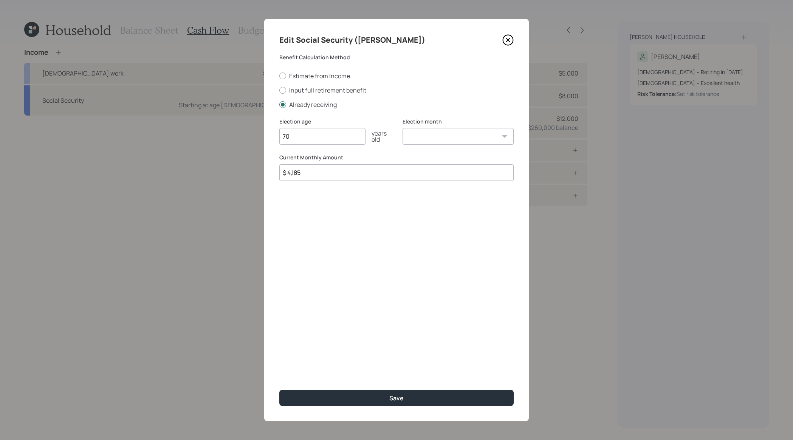
type input "7"
type input "69"
click at [279, 390] on button "Save" at bounding box center [396, 398] width 234 height 16
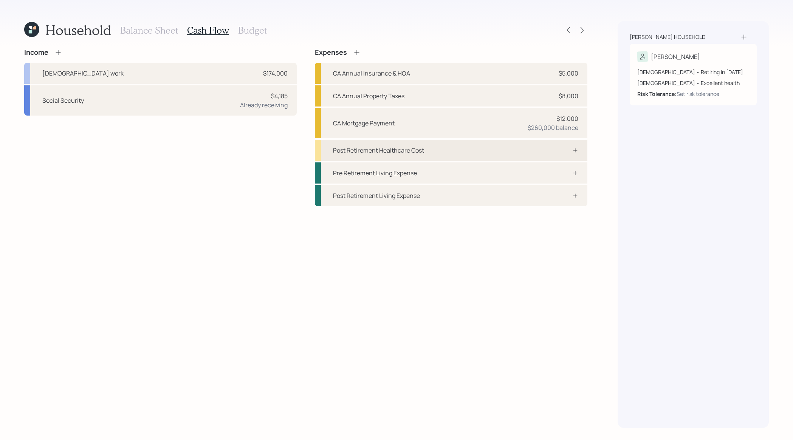
click at [486, 152] on div "Post Retirement Healthcare Cost" at bounding box center [451, 150] width 272 height 21
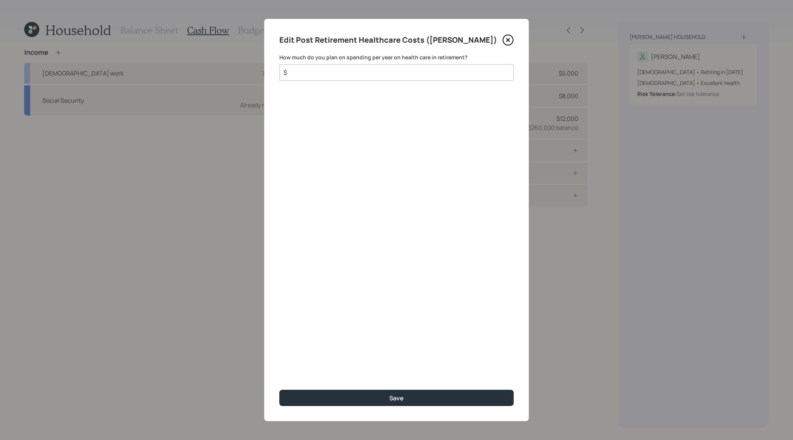
click at [402, 74] on input "$" at bounding box center [393, 72] width 221 height 9
type input "$ 6,000"
click at [279, 390] on button "Save" at bounding box center [396, 398] width 234 height 16
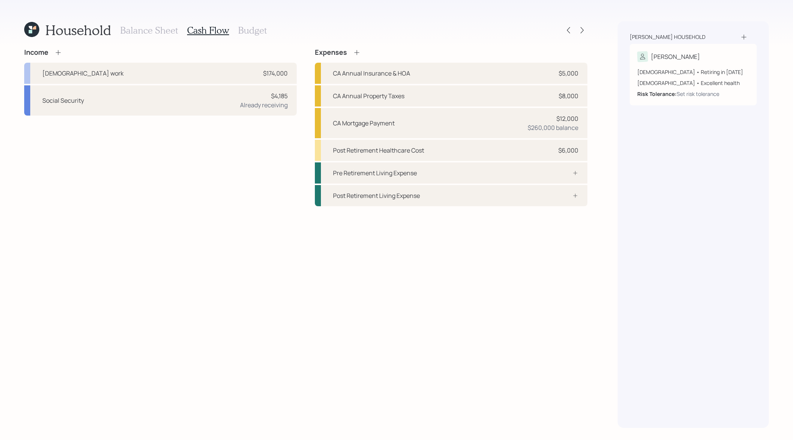
click at [354, 54] on icon at bounding box center [357, 53] width 8 height 8
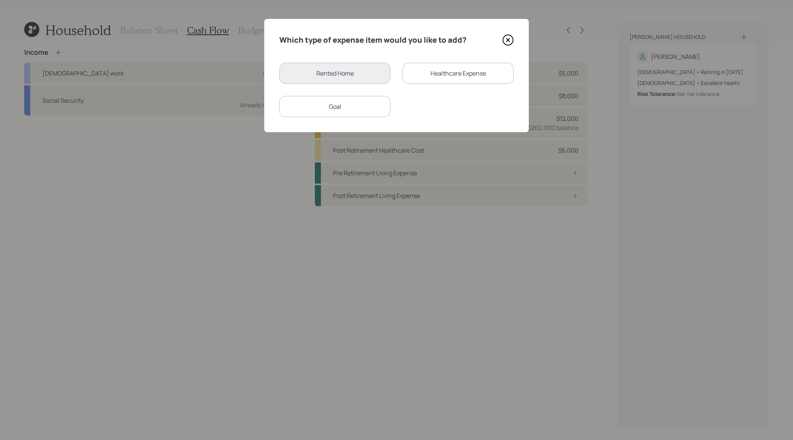
click at [461, 78] on div "Healthcare Expense" at bounding box center [457, 73] width 111 height 21
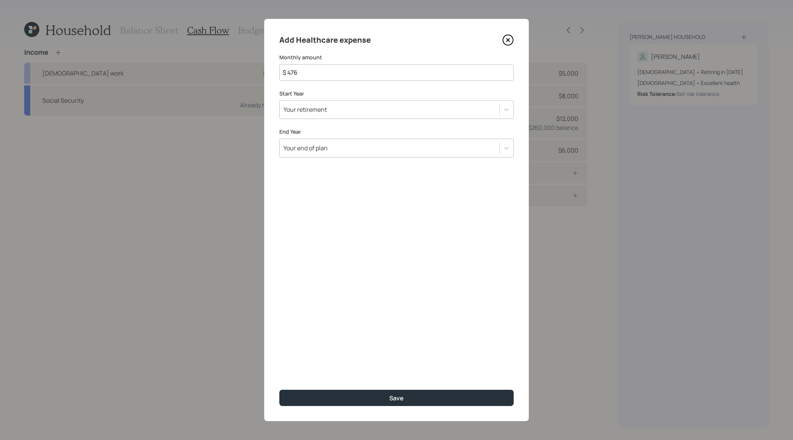
drag, startPoint x: 306, startPoint y: 65, endPoint x: 376, endPoint y: 83, distance: 72.8
click at [376, 83] on div "Add Healthcare expense Monthly amount $ 476 Start Year Your retirement End Year…" at bounding box center [396, 220] width 264 height 402
type input "$ 300"
click at [370, 142] on div "Your end of plan" at bounding box center [390, 148] width 220 height 13
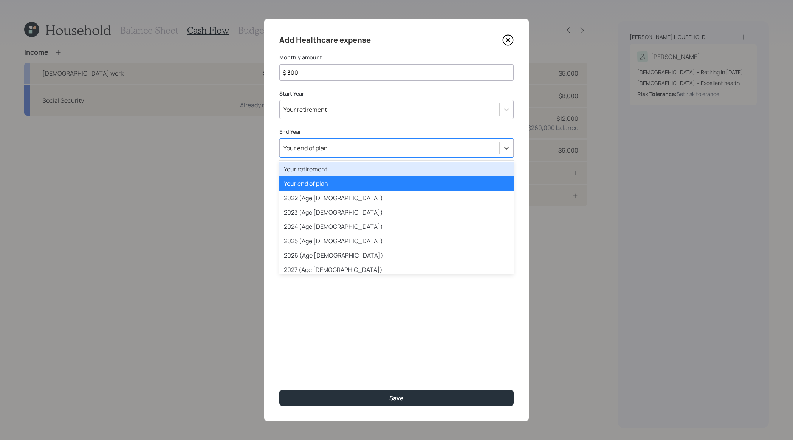
click at [355, 167] on div "Your retirement" at bounding box center [396, 169] width 234 height 14
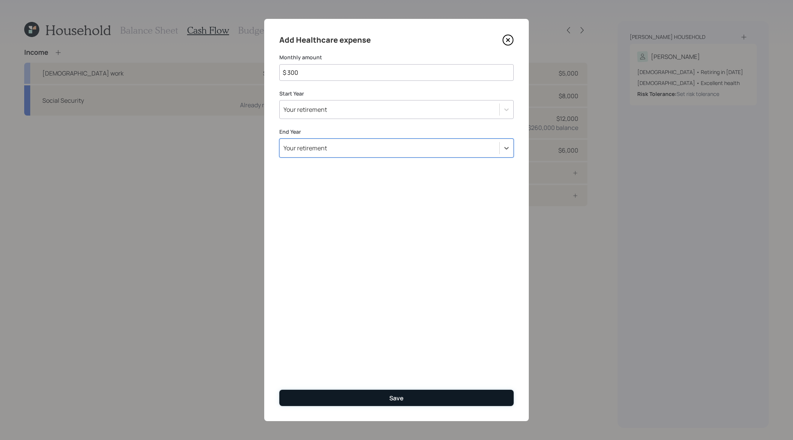
click at [399, 395] on div "Save" at bounding box center [396, 398] width 14 height 8
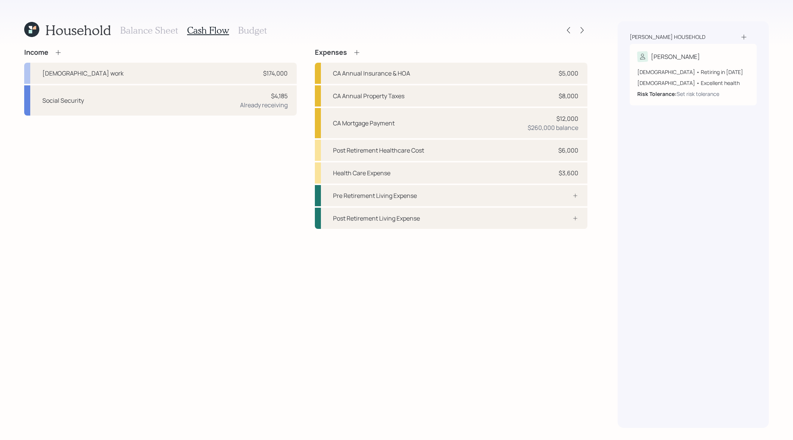
drag, startPoint x: 580, startPoint y: 148, endPoint x: 599, endPoint y: 147, distance: 19.7
click at [599, 147] on div "Household Balance Sheet Cash Flow Budget Income [DEMOGRAPHIC_DATA] work $174,00…" at bounding box center [396, 220] width 793 height 440
click at [257, 29] on h3 "Budget" at bounding box center [252, 30] width 29 height 11
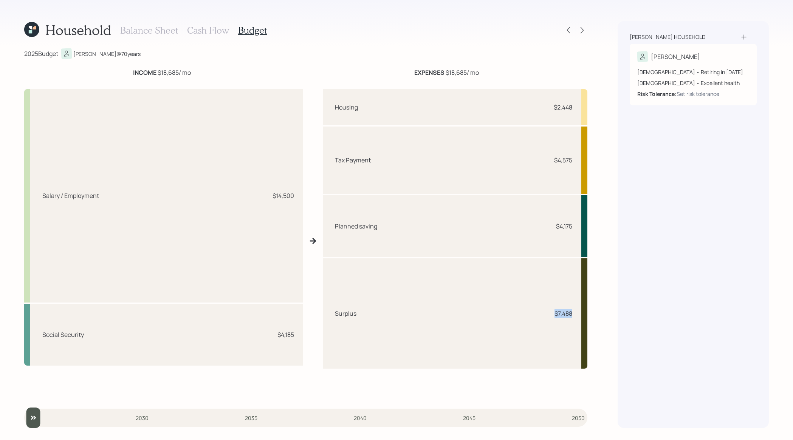
drag, startPoint x: 572, startPoint y: 315, endPoint x: 488, endPoint y: 315, distance: 84.3
click at [488, 315] on div "Surplus $7,488" at bounding box center [455, 313] width 264 height 110
drag, startPoint x: 207, startPoint y: 72, endPoint x: 130, endPoint y: 74, distance: 76.4
click at [130, 74] on div "INCOME $18,685 / mo" at bounding box center [161, 72] width 275 height 9
drag, startPoint x: 496, startPoint y: 69, endPoint x: 355, endPoint y: 69, distance: 141.3
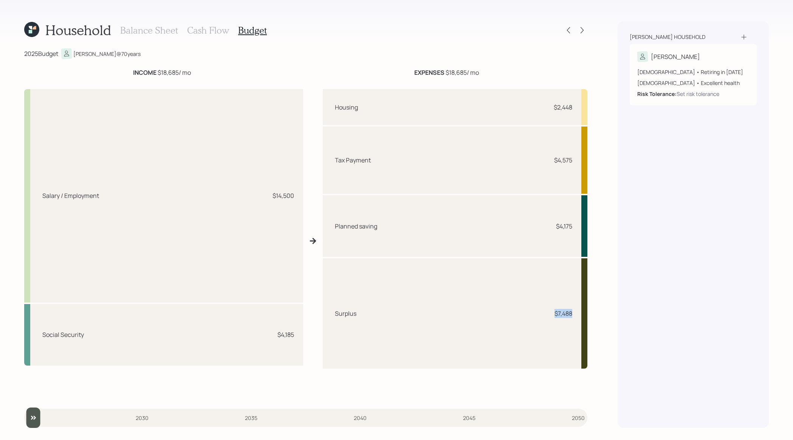
click at [355, 69] on div "EXPENSES $18,685 / mo" at bounding box center [446, 72] width 282 height 9
click at [192, 199] on div "Salary / Employment $14,500" at bounding box center [163, 195] width 279 height 213
click at [290, 195] on div "$14,500" at bounding box center [283, 195] width 22 height 9
drag, startPoint x: 292, startPoint y: 195, endPoint x: 244, endPoint y: 195, distance: 47.6
click at [244, 195] on div "Salary / Employment $14,500" at bounding box center [163, 195] width 279 height 213
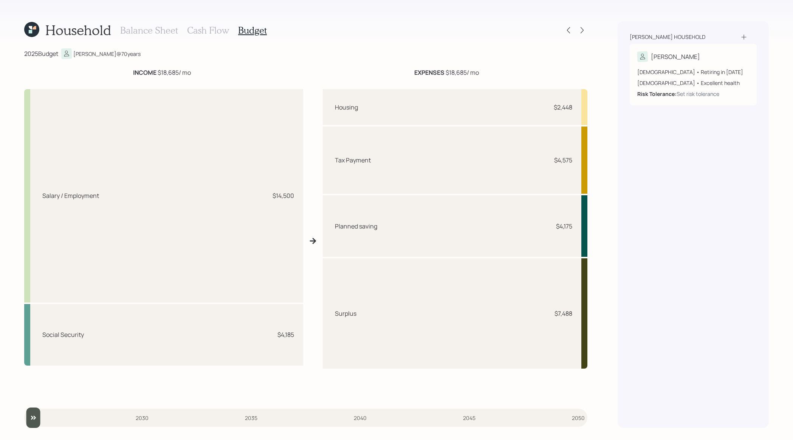
click at [271, 219] on div "Salary / Employment $14,500" at bounding box center [163, 195] width 279 height 213
drag, startPoint x: 298, startPoint y: 331, endPoint x: 241, endPoint y: 331, distance: 56.7
click at [241, 331] on div "Social Security $4,185" at bounding box center [163, 335] width 279 height 62
click at [258, 280] on div "Salary / Employment $14,500" at bounding box center [163, 195] width 279 height 213
drag, startPoint x: 573, startPoint y: 107, endPoint x: 535, endPoint y: 108, distance: 38.5
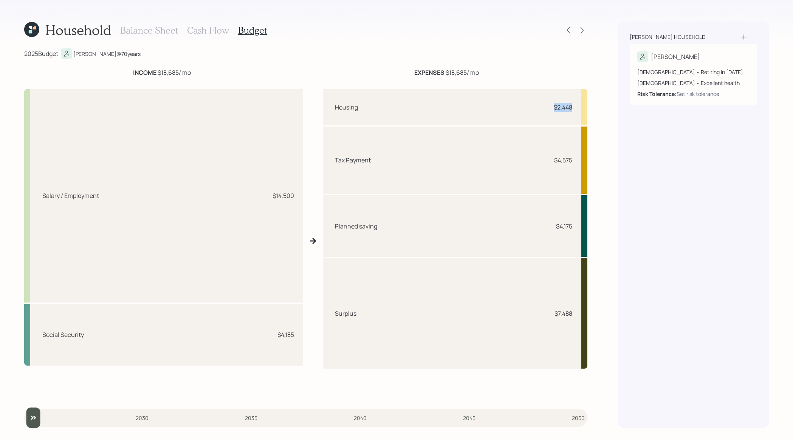
click at [535, 108] on div "Housing $2,448" at bounding box center [455, 107] width 264 height 36
drag, startPoint x: 578, startPoint y: 163, endPoint x: 547, endPoint y: 163, distance: 30.6
click at [547, 163] on div "Tax Payment $4,575" at bounding box center [455, 160] width 264 height 67
drag, startPoint x: 571, startPoint y: 224, endPoint x: 544, endPoint y: 227, distance: 26.6
click at [544, 227] on div "Planned saving $4,175" at bounding box center [455, 226] width 264 height 62
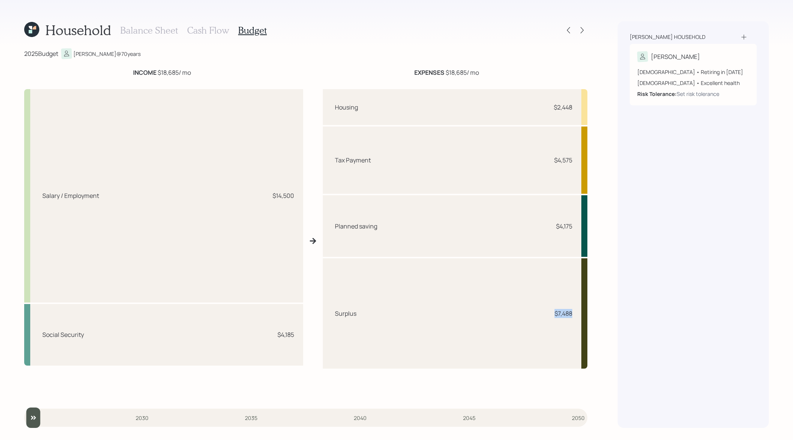
drag, startPoint x: 574, startPoint y: 316, endPoint x: 502, endPoint y: 308, distance: 72.3
click at [502, 308] on div "Surplus $7,488" at bounding box center [455, 313] width 264 height 110
click at [555, 292] on div "Surplus $7,488" at bounding box center [455, 313] width 264 height 110
click at [218, 25] on h3 "Cash Flow" at bounding box center [208, 30] width 42 height 11
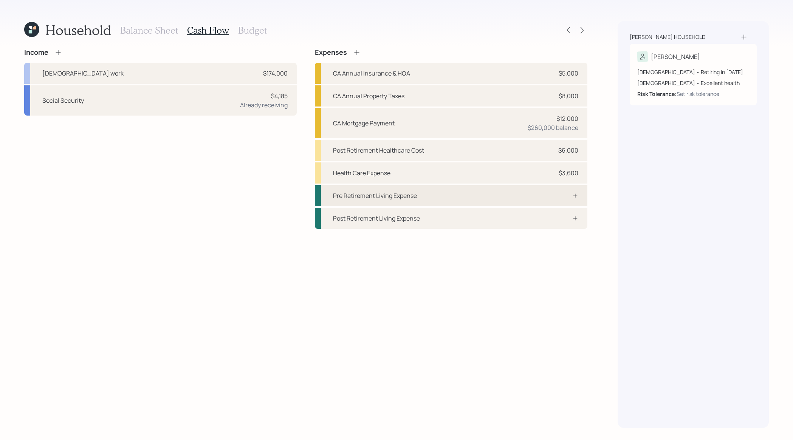
click at [487, 199] on div "Pre Retirement Living Expense" at bounding box center [451, 195] width 272 height 21
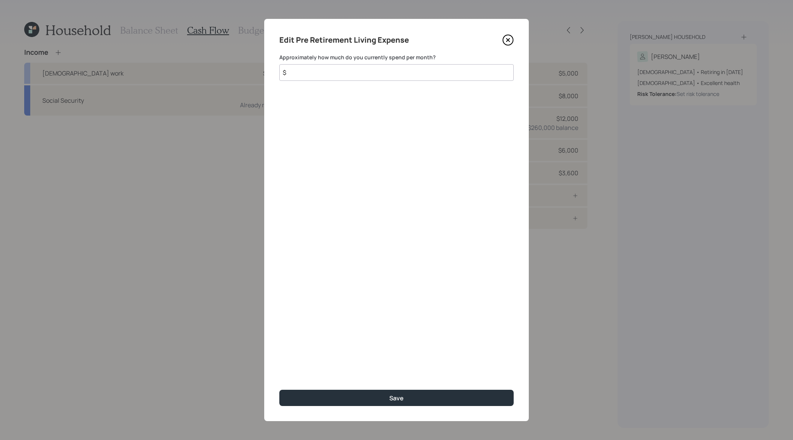
click at [497, 71] on input "$" at bounding box center [396, 72] width 234 height 17
type input "$ 5,000"
click at [279, 390] on button "Save" at bounding box center [396, 398] width 234 height 16
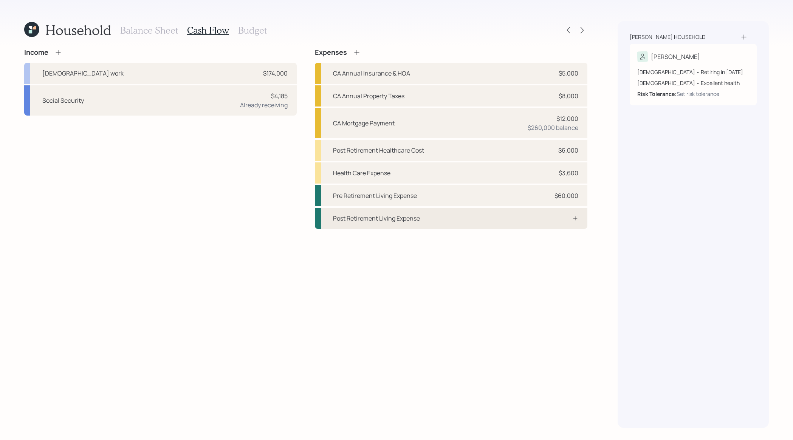
click at [567, 225] on div "Post Retirement Living Expense" at bounding box center [451, 218] width 272 height 21
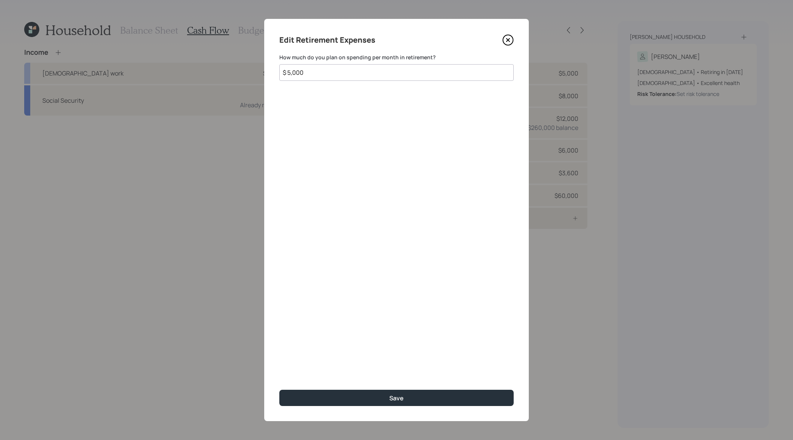
type input "$ 5,000"
click at [279, 390] on button "Save" at bounding box center [396, 398] width 234 height 16
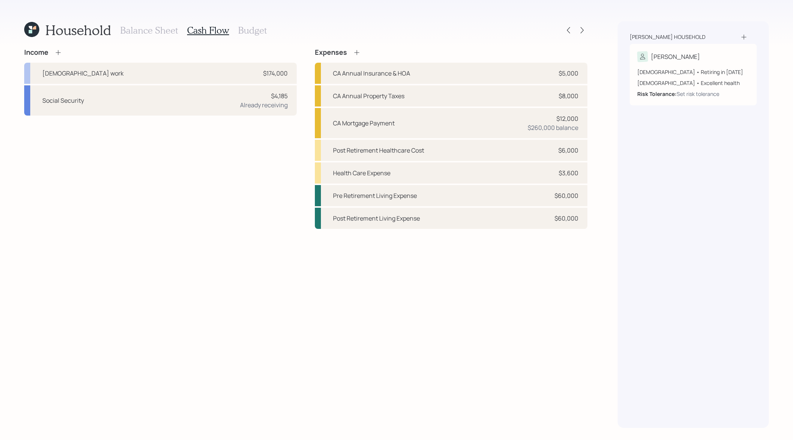
click at [252, 26] on h3 "Budget" at bounding box center [252, 30] width 29 height 11
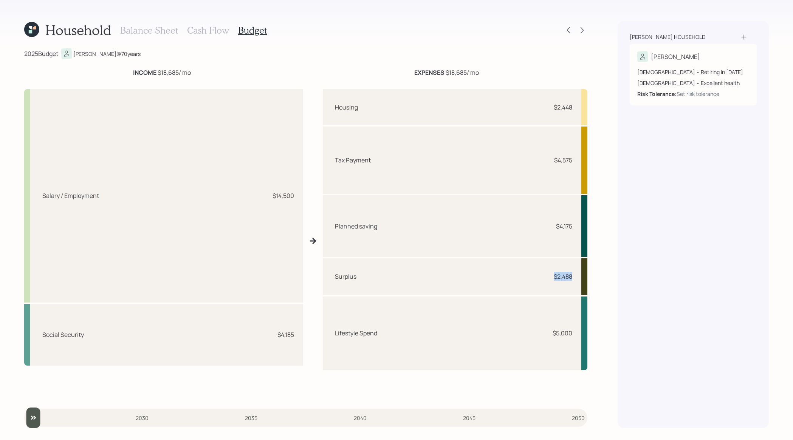
drag, startPoint x: 571, startPoint y: 272, endPoint x: 536, endPoint y: 272, distance: 34.4
click at [536, 272] on div "Surplus $2,488" at bounding box center [455, 276] width 264 height 37
click at [583, 174] on div "Tax Payment $4,575" at bounding box center [455, 160] width 264 height 67
click at [609, 178] on div "Household Balance Sheet Cash Flow Budget 2025 Budget [PERSON_NAME] @ 70 years I…" at bounding box center [396, 220] width 793 height 440
click at [584, 32] on icon at bounding box center [582, 30] width 8 height 8
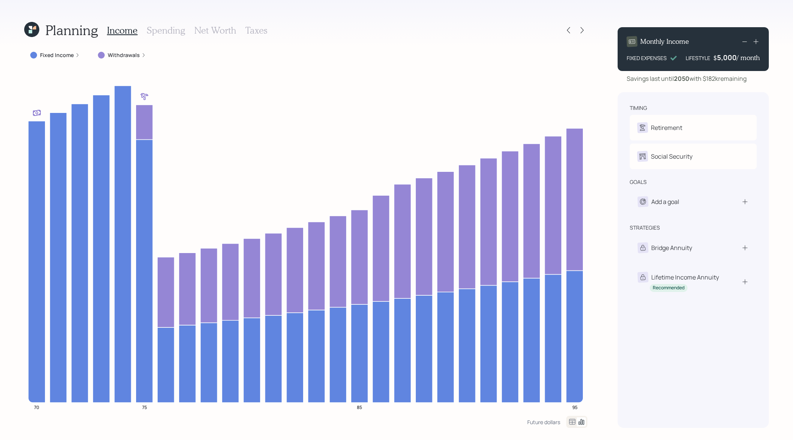
click at [63, 56] on label "Fixed Income" at bounding box center [57, 55] width 34 height 8
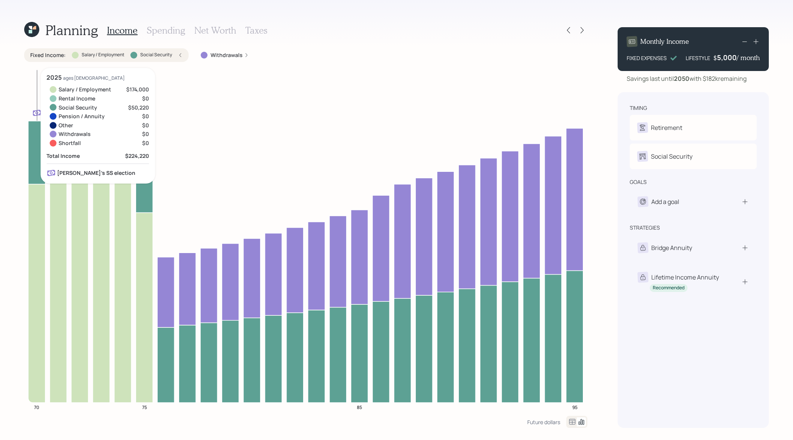
click at [40, 221] on icon at bounding box center [36, 293] width 17 height 219
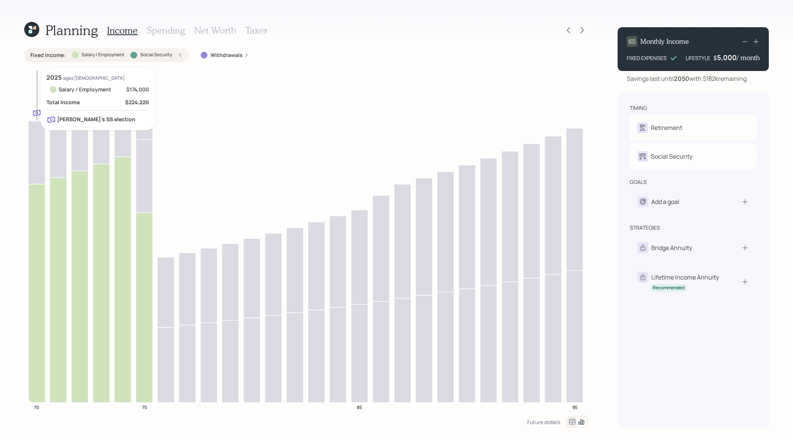
click at [39, 134] on icon at bounding box center [36, 152] width 17 height 63
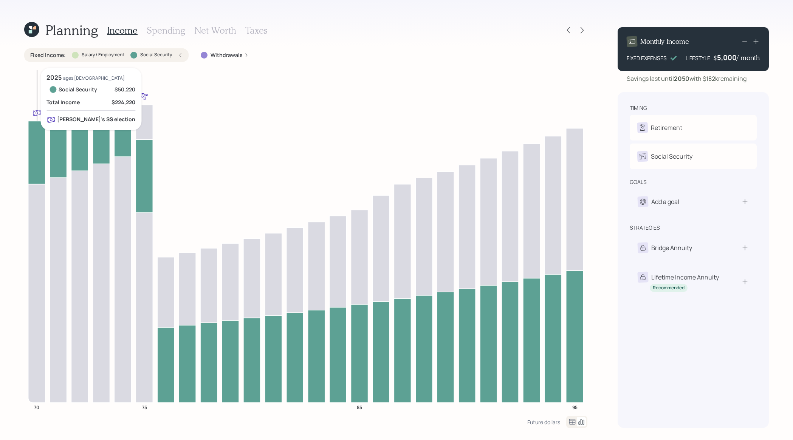
click at [40, 134] on icon at bounding box center [36, 152] width 17 height 63
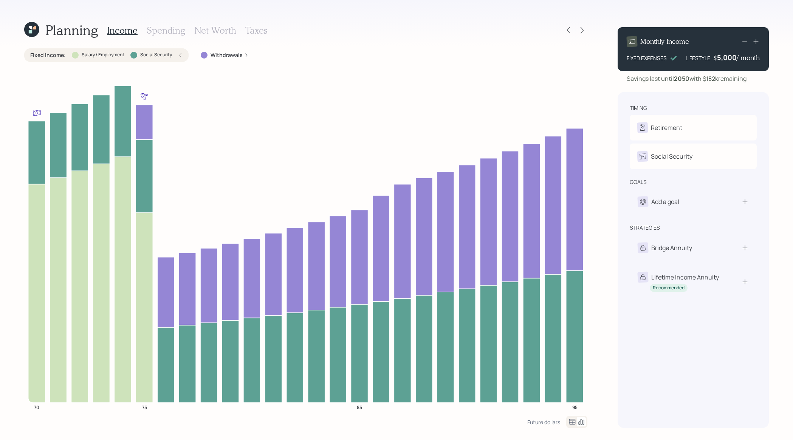
click at [166, 50] on div "Fixed Income : Salary / Employment Social Security" at bounding box center [106, 55] width 164 height 14
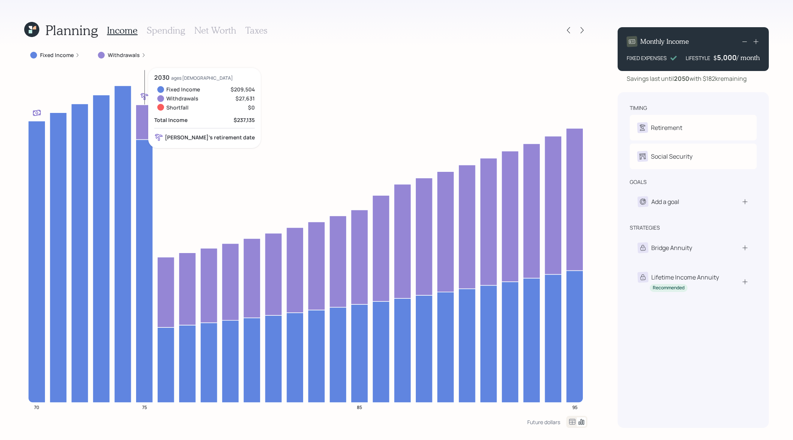
click at [145, 121] on icon at bounding box center [144, 122] width 17 height 35
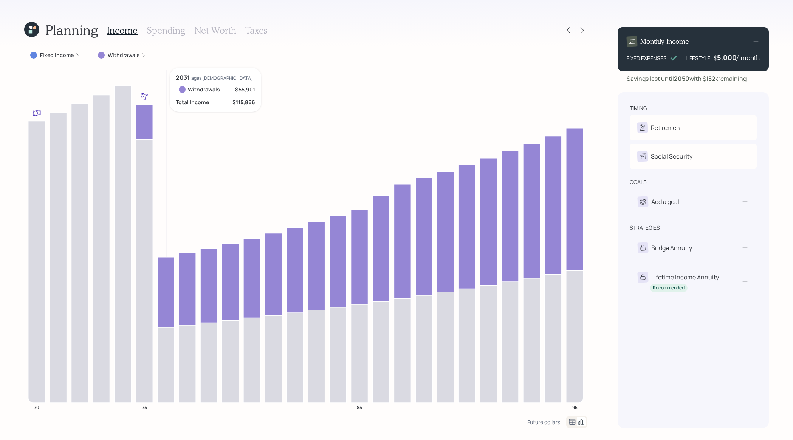
click at [164, 277] on icon at bounding box center [165, 292] width 17 height 70
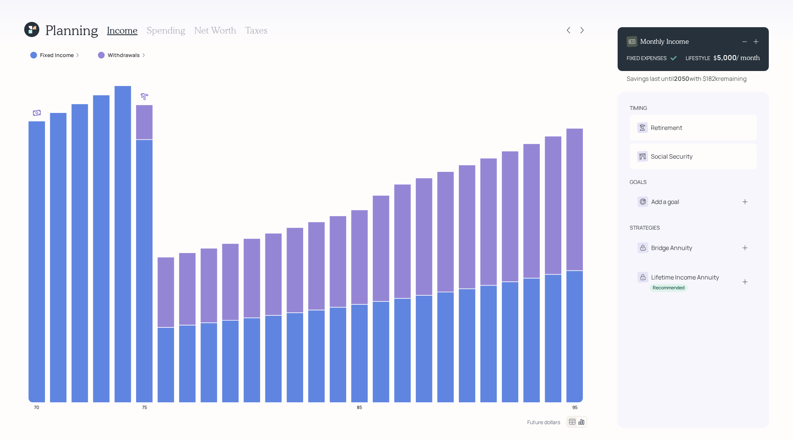
click at [162, 31] on h3 "Spending" at bounding box center [166, 30] width 39 height 11
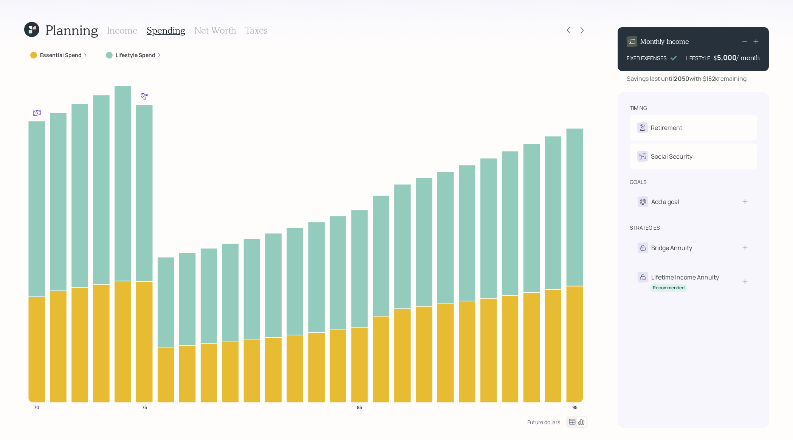
click at [48, 57] on label "Essential Spend" at bounding box center [61, 55] width 42 height 8
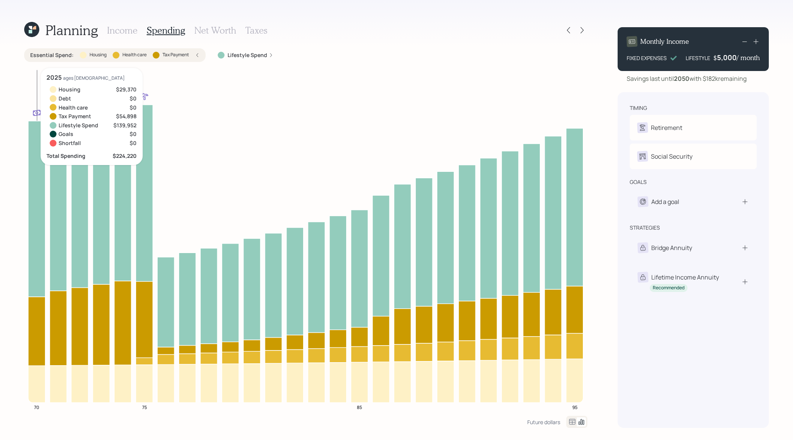
click at [40, 348] on icon at bounding box center [36, 331] width 17 height 69
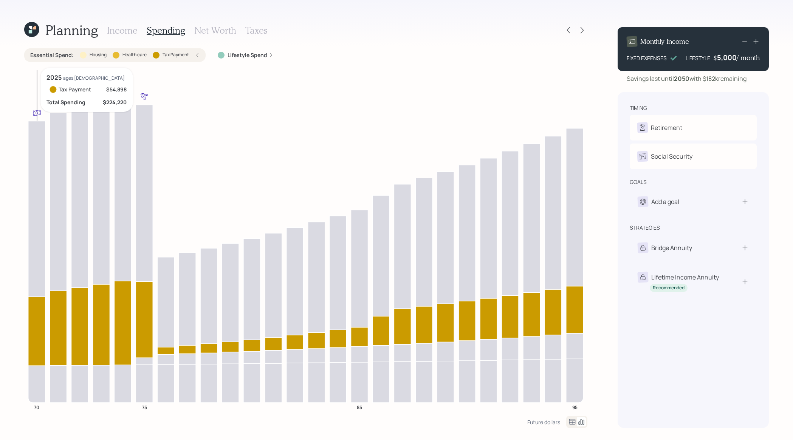
click at [42, 373] on icon at bounding box center [36, 384] width 17 height 37
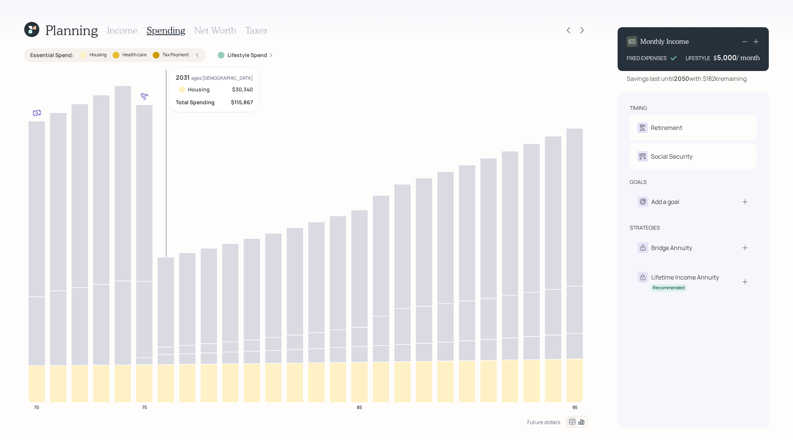
click at [162, 352] on icon at bounding box center [165, 350] width 17 height 7
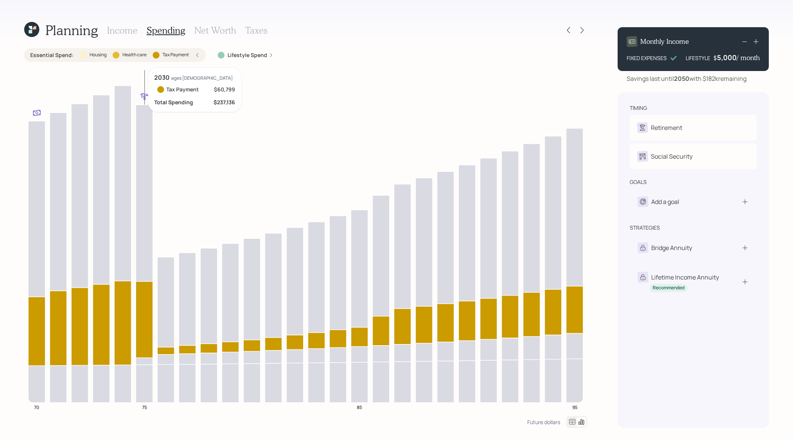
click at [152, 360] on icon at bounding box center [144, 361] width 17 height 7
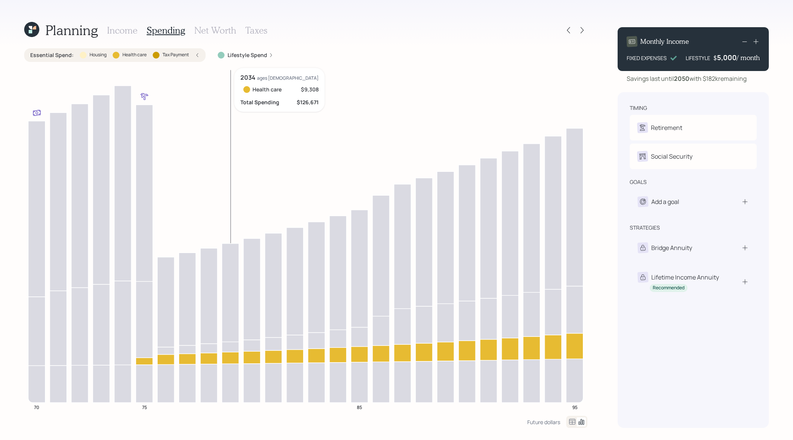
click at [227, 360] on icon at bounding box center [230, 358] width 17 height 12
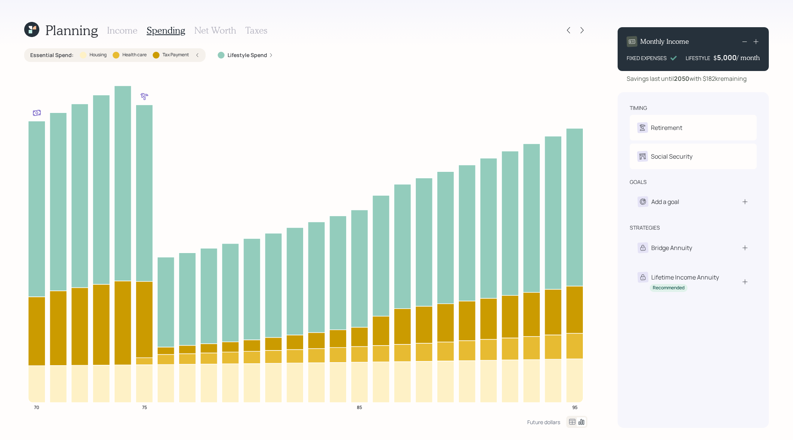
click at [167, 52] on label "Tax Payment" at bounding box center [175, 55] width 26 height 6
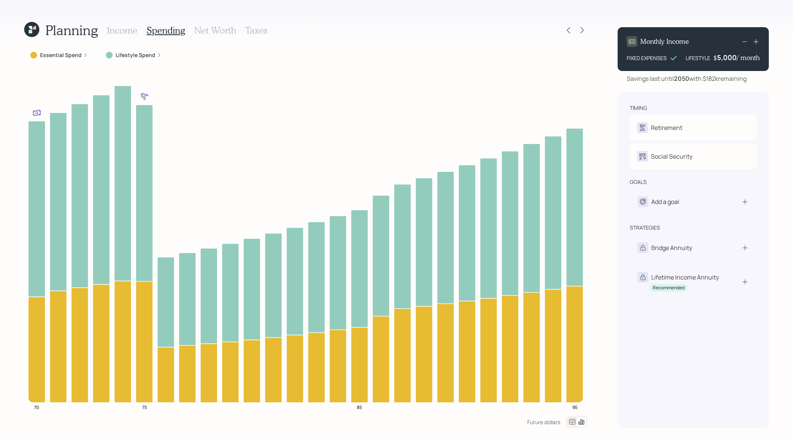
click at [117, 33] on h3 "Income" at bounding box center [122, 30] width 31 height 11
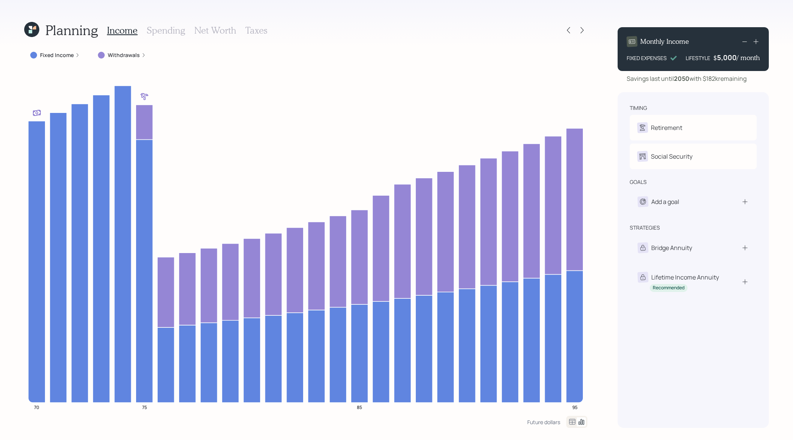
click at [756, 43] on icon at bounding box center [756, 42] width 8 height 8
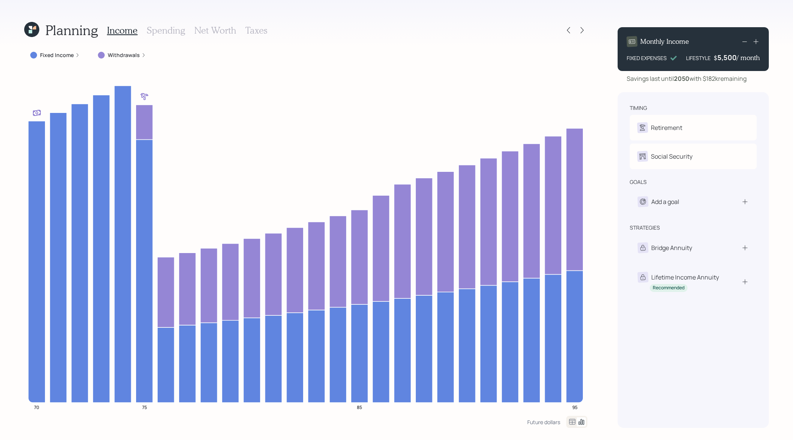
click at [763, 78] on div "Savings last until [DATE] with $182k remaining" at bounding box center [692, 78] width 151 height 9
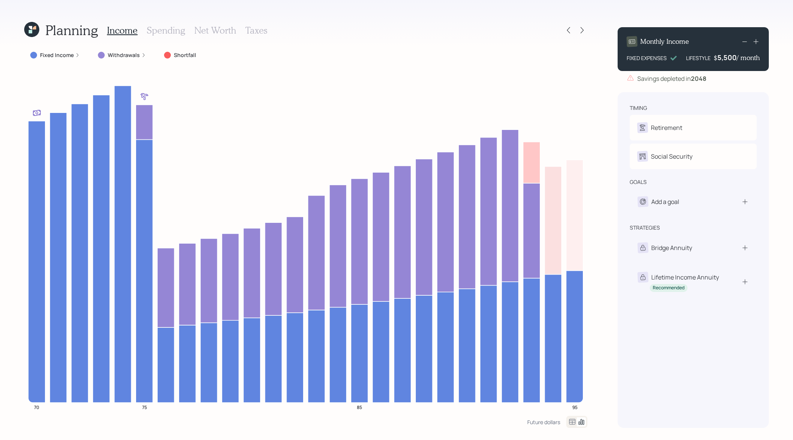
click at [761, 43] on div "Monthly Income FIXED EXPENSES LIFESTYLE $ 5,500 / month" at bounding box center [692, 49] width 151 height 44
click at [759, 43] on icon at bounding box center [756, 42] width 8 height 8
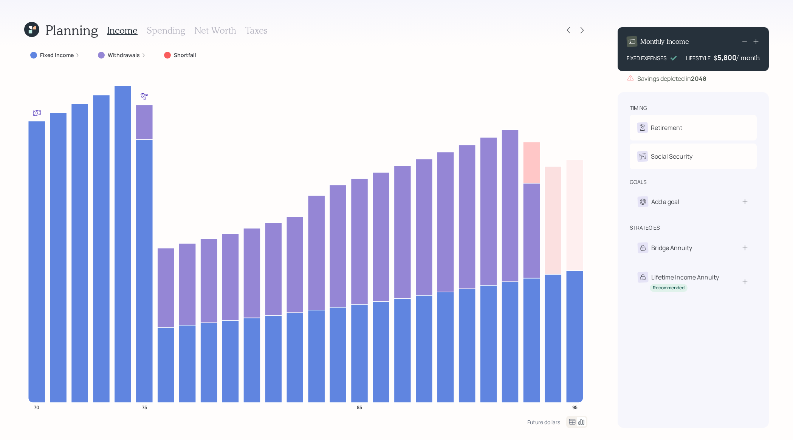
click at [759, 43] on icon at bounding box center [756, 42] width 8 height 8
click at [760, 80] on div "Savings depleted in [DATE]" at bounding box center [692, 78] width 151 height 9
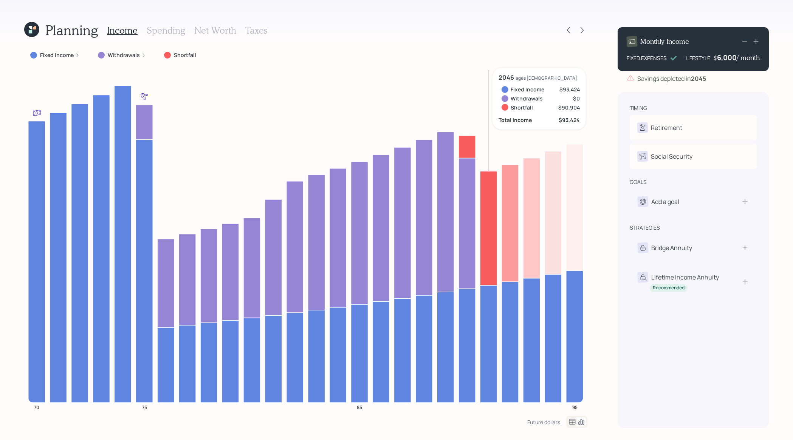
click at [492, 189] on icon at bounding box center [488, 228] width 17 height 114
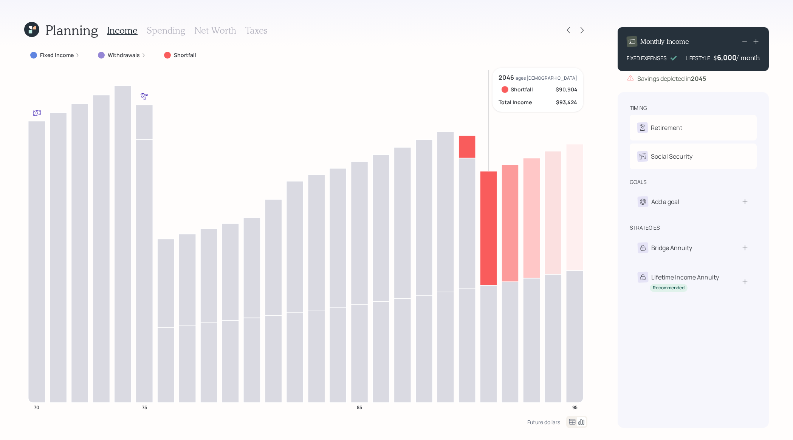
click at [492, 189] on icon at bounding box center [488, 228] width 17 height 114
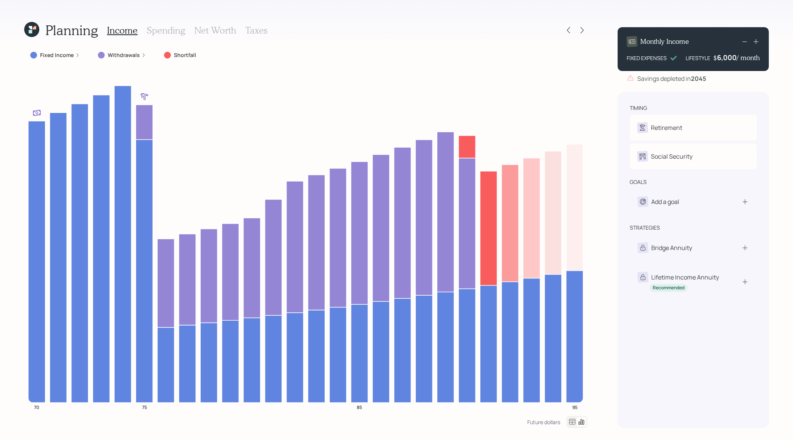
click at [747, 44] on icon at bounding box center [744, 41] width 9 height 9
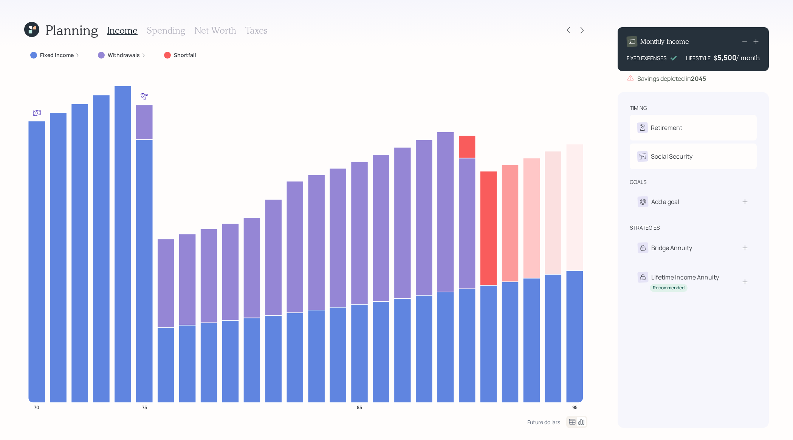
click at [747, 44] on icon at bounding box center [744, 41] width 9 height 9
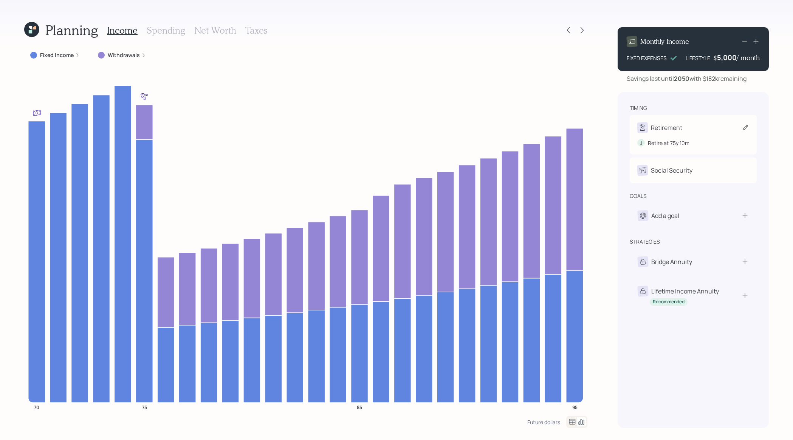
click at [693, 126] on div "Retirement" at bounding box center [693, 127] width 112 height 11
select select "10"
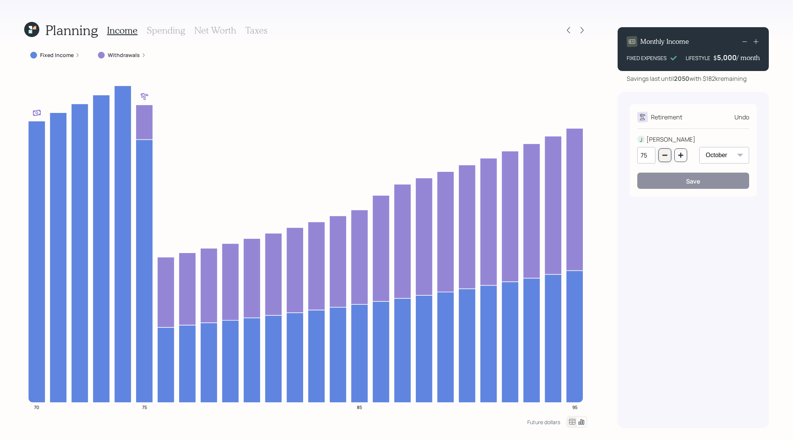
click at [662, 157] on icon "button" at bounding box center [665, 155] width 6 height 6
type input "73"
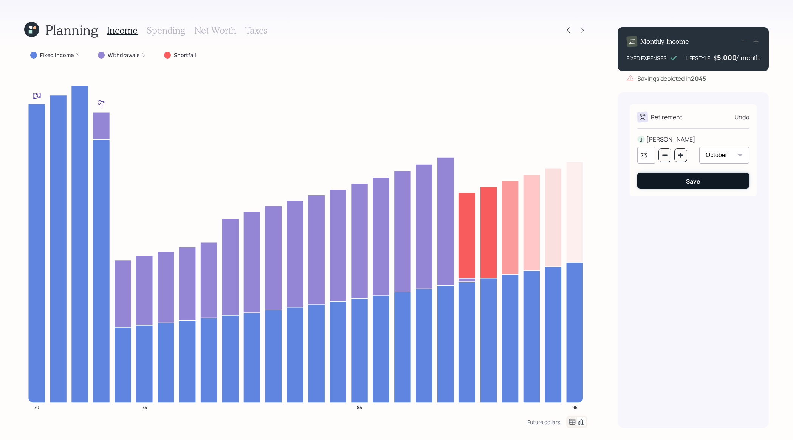
click at [699, 187] on button "Save" at bounding box center [693, 181] width 112 height 16
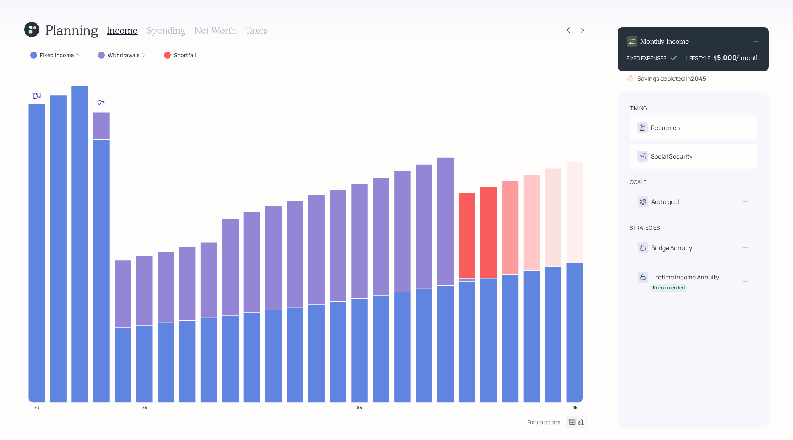
click at [745, 43] on icon at bounding box center [744, 41] width 9 height 9
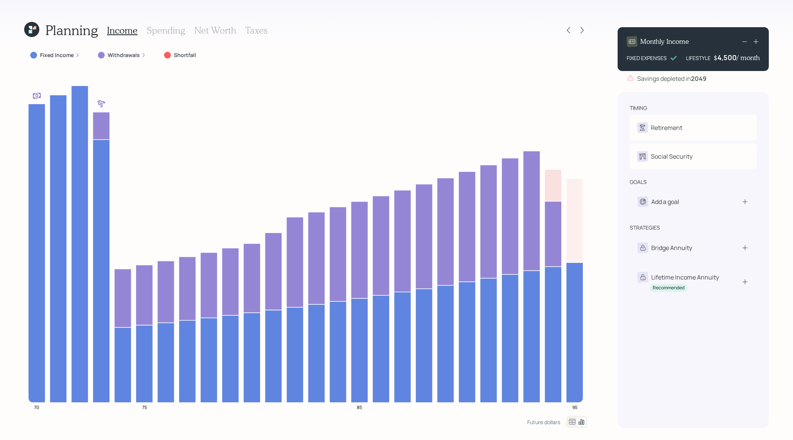
click at [756, 43] on icon at bounding box center [756, 42] width 8 height 8
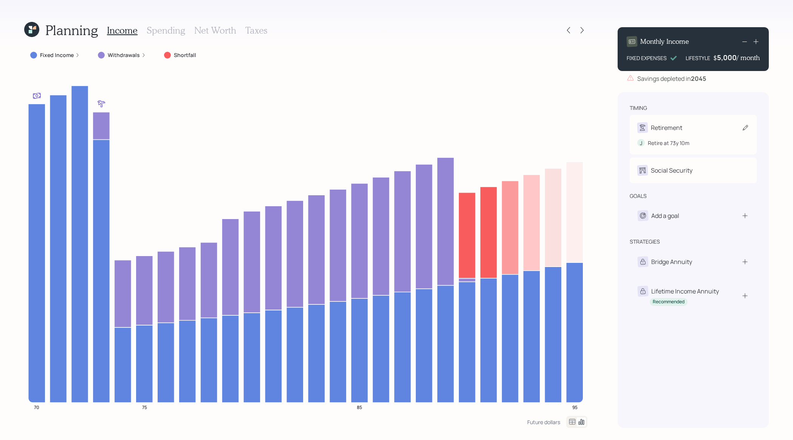
click at [707, 123] on div "Retirement" at bounding box center [693, 127] width 112 height 11
select select "10"
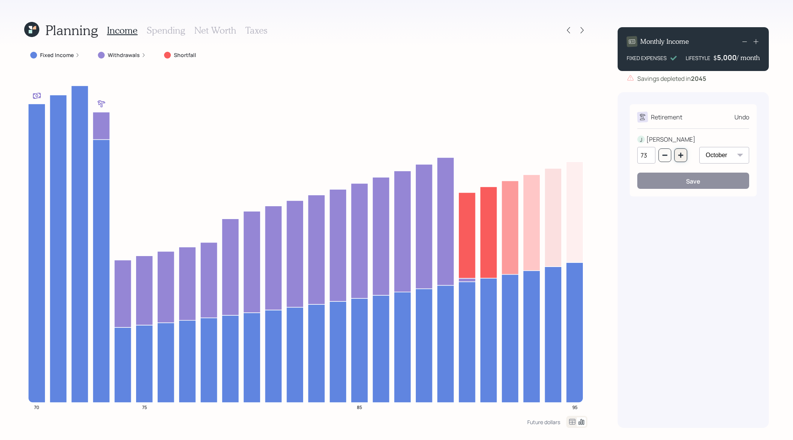
click at [683, 156] on icon "button" at bounding box center [680, 155] width 6 height 6
type input "75"
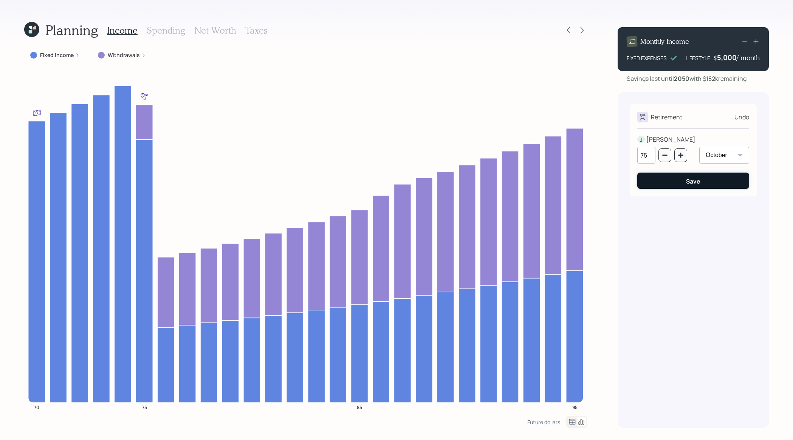
click at [702, 179] on button "Save" at bounding box center [693, 181] width 112 height 16
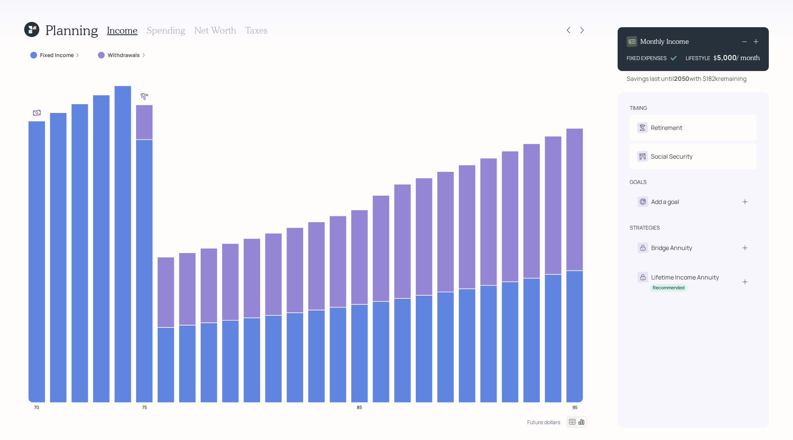
click at [159, 31] on h3 "Spending" at bounding box center [166, 30] width 39 height 11
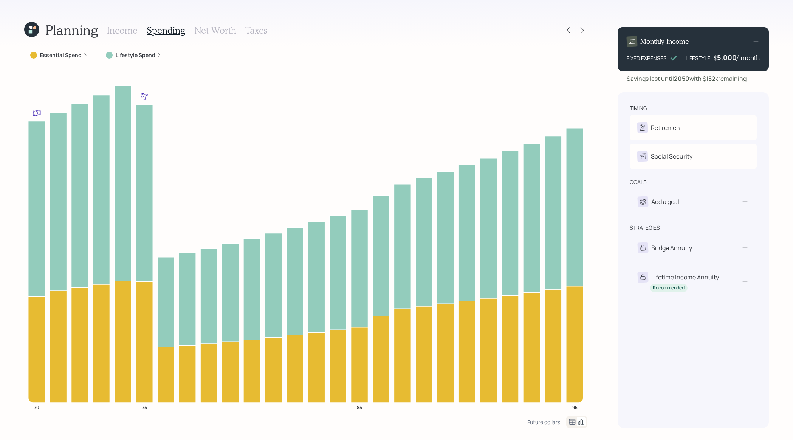
click at [569, 422] on icon at bounding box center [571, 421] width 9 height 9
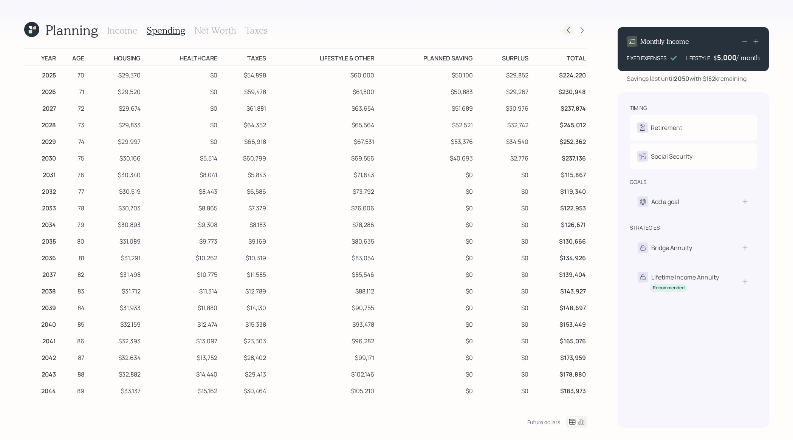
click at [570, 28] on icon at bounding box center [568, 30] width 8 height 8
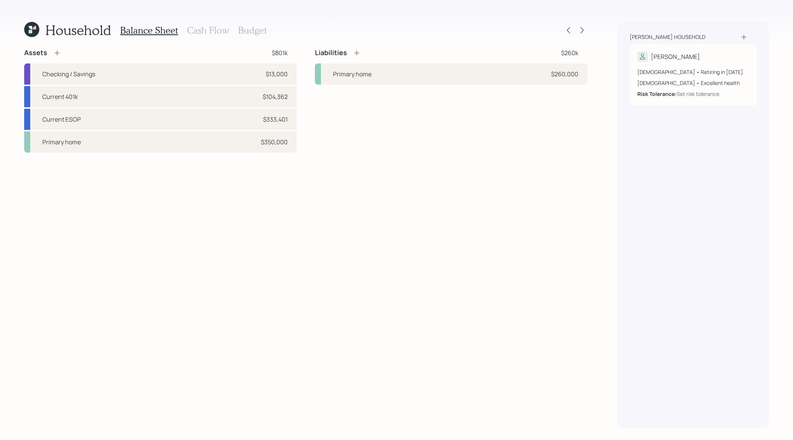
click at [192, 21] on div "Household Balance Sheet Cash Flow Budget Assets $801k Checking / Savings $13,00…" at bounding box center [396, 220] width 793 height 440
click at [192, 27] on h3 "Cash Flow" at bounding box center [208, 30] width 42 height 11
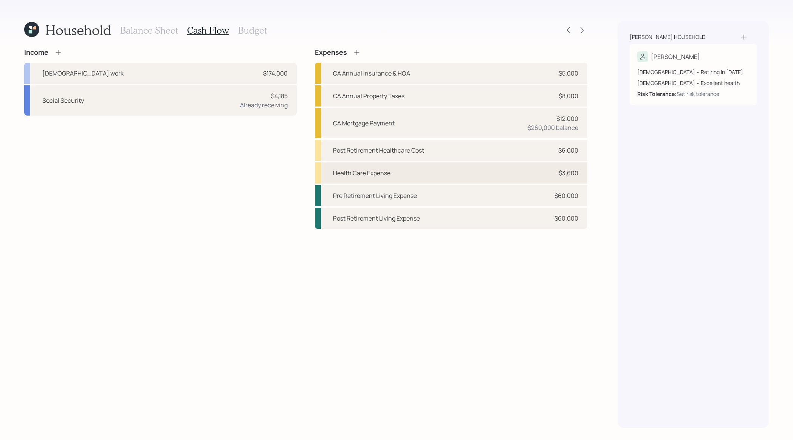
click at [425, 173] on div "Health Care Expense $3,600" at bounding box center [451, 172] width 272 height 21
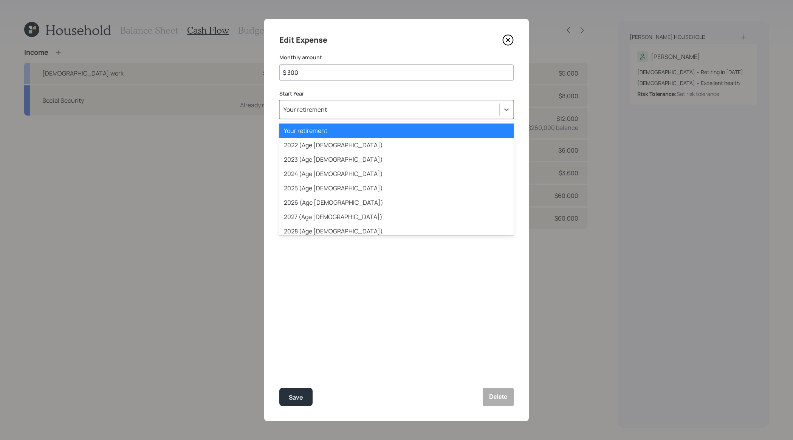
click at [395, 112] on div "Your retirement" at bounding box center [390, 109] width 220 height 13
click at [379, 183] on div "2025 (Age [DEMOGRAPHIC_DATA])" at bounding box center [396, 188] width 234 height 14
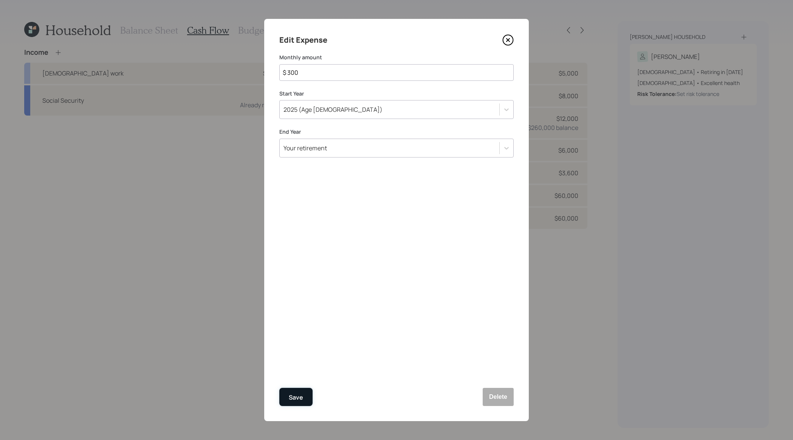
click at [302, 390] on button "Save" at bounding box center [295, 397] width 33 height 18
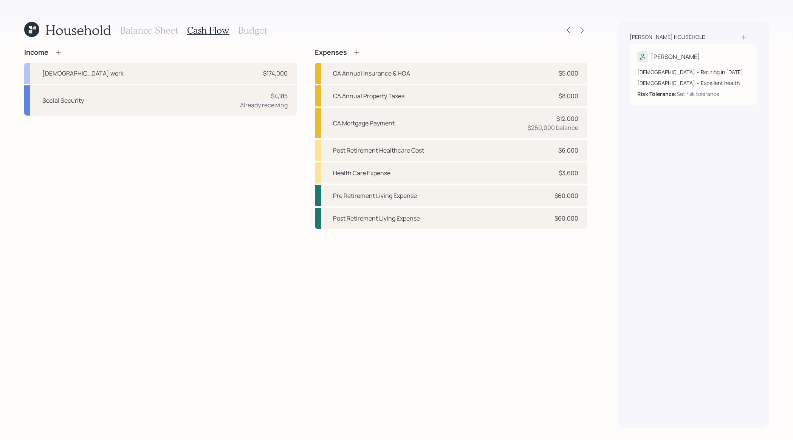
click at [589, 32] on div "Household Balance Sheet Cash Flow Budget Income [DEMOGRAPHIC_DATA] work $174,00…" at bounding box center [396, 220] width 793 height 440
click at [581, 29] on icon at bounding box center [582, 30] width 8 height 8
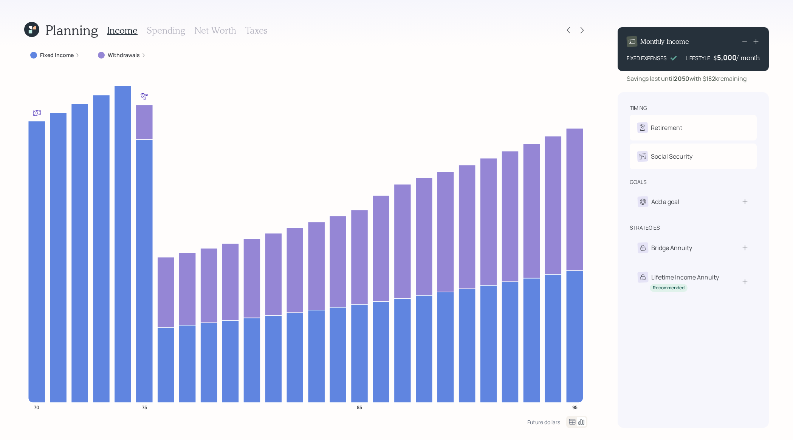
click at [148, 32] on h3 "Spending" at bounding box center [166, 30] width 39 height 11
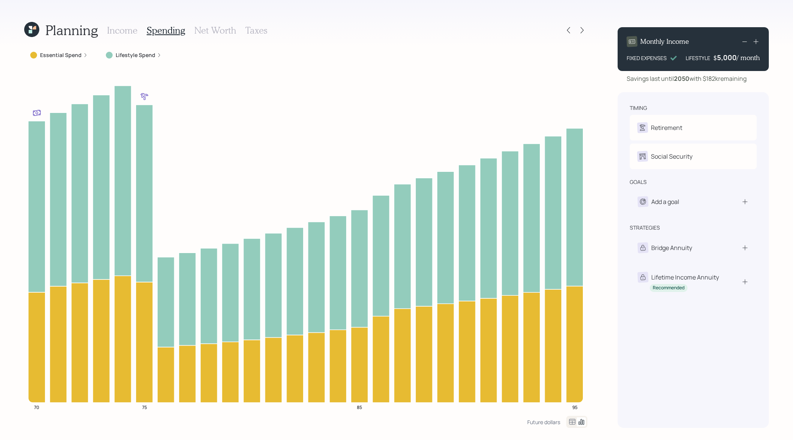
click at [571, 421] on icon at bounding box center [572, 422] width 6 height 6
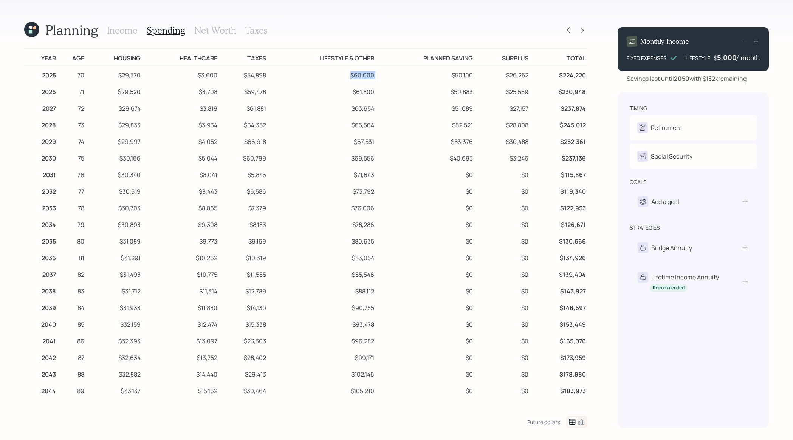
drag, startPoint x: 373, startPoint y: 71, endPoint x: 389, endPoint y: 79, distance: 18.4
click at [389, 79] on tr "2025 70 $29,370 $3,600 $54,898 $60,000 $50,100 $26,252 $224,220" at bounding box center [305, 74] width 563 height 17
click at [376, 80] on td "$50,100" at bounding box center [425, 74] width 99 height 17
drag, startPoint x: 479, startPoint y: 63, endPoint x: 435, endPoint y: 63, distance: 43.8
click at [435, 63] on tr "Year Age Housing Healthcare Taxes Lifestyle & Other Planned Saving Surplus Total" at bounding box center [305, 57] width 563 height 17
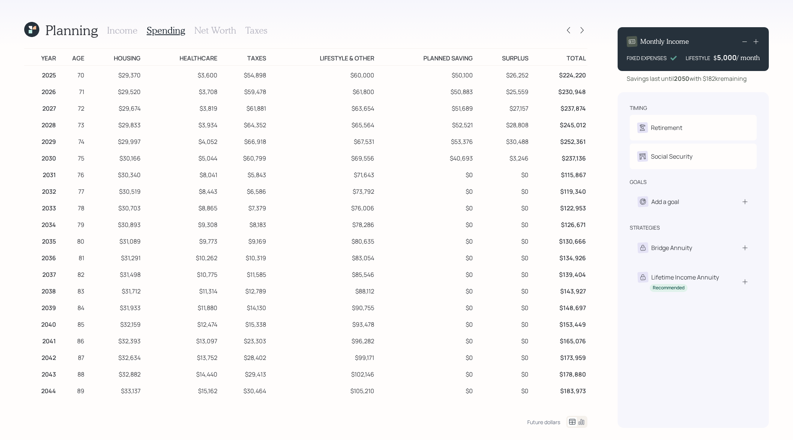
click at [465, 80] on td "$50,100" at bounding box center [425, 74] width 99 height 17
click at [569, 32] on icon at bounding box center [568, 30] width 8 height 8
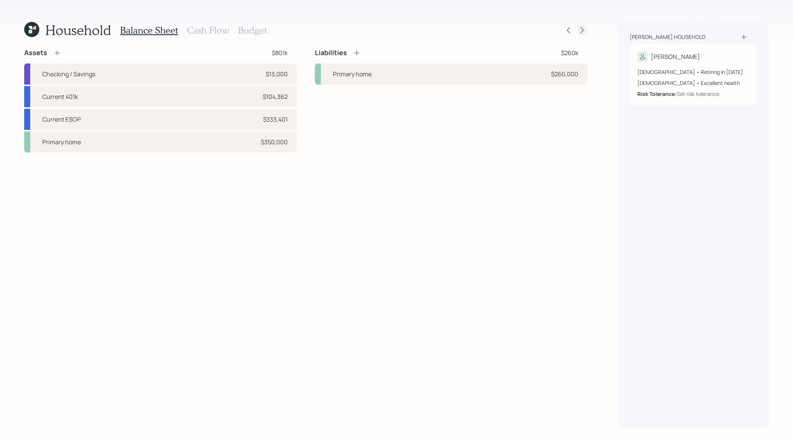
click at [582, 28] on icon at bounding box center [582, 30] width 8 height 8
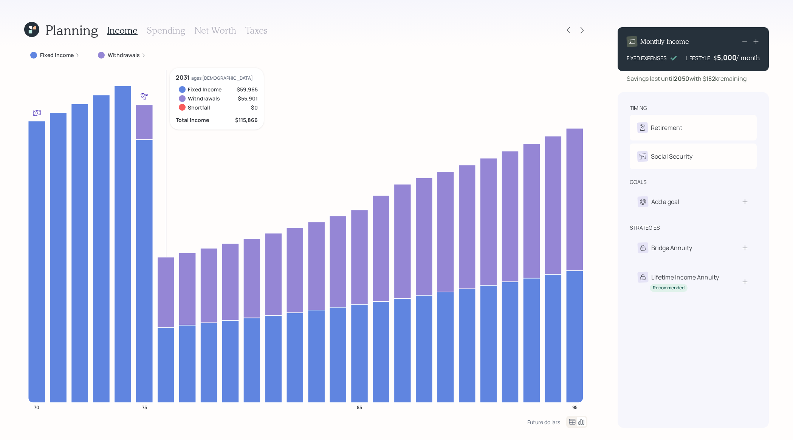
click at [169, 294] on icon at bounding box center [165, 292] width 17 height 70
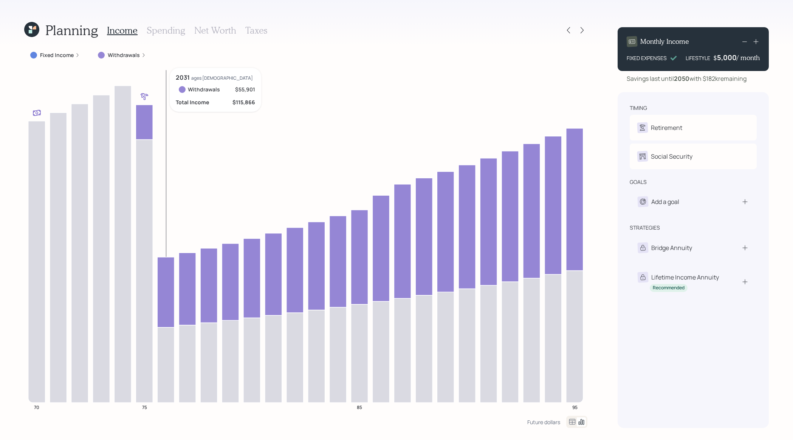
click at [169, 294] on icon at bounding box center [165, 292] width 17 height 70
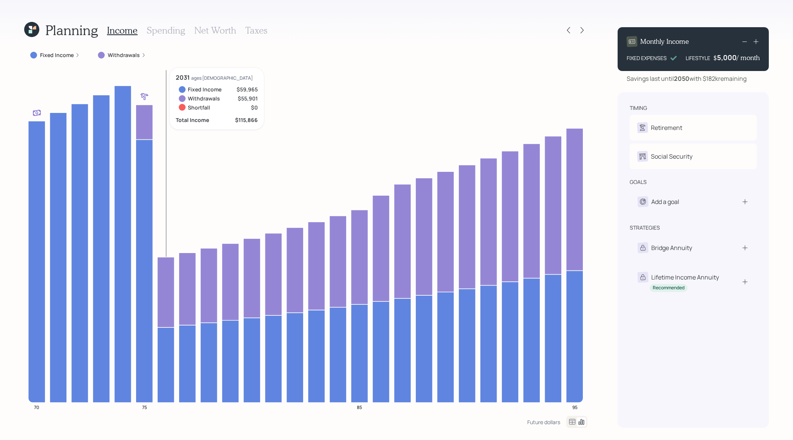
click at [168, 350] on icon at bounding box center [165, 364] width 17 height 75
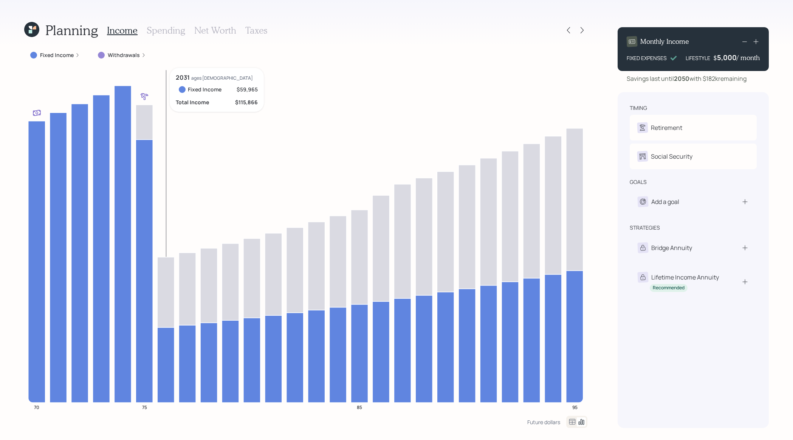
click at [167, 352] on icon at bounding box center [165, 364] width 17 height 75
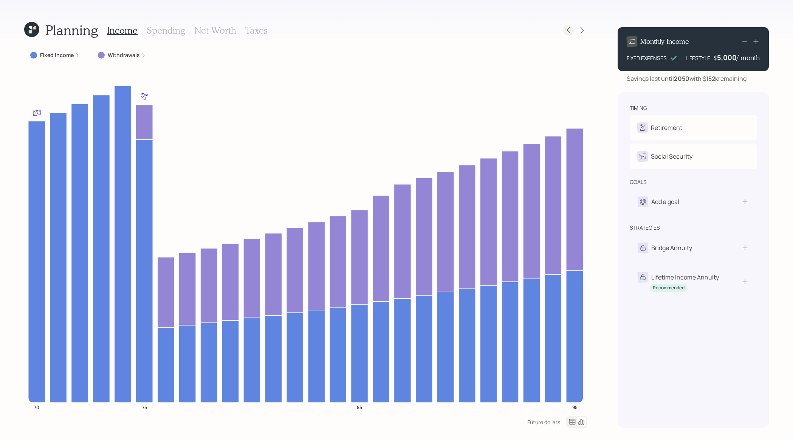
click at [570, 28] on icon at bounding box center [568, 30] width 8 height 8
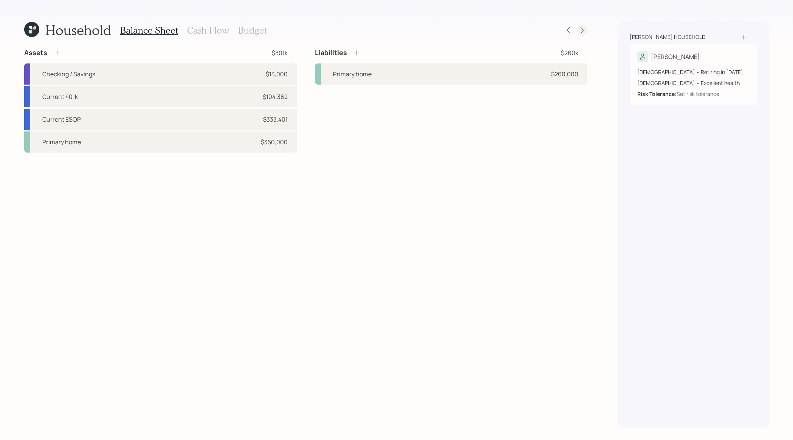
click at [578, 34] on icon at bounding box center [582, 30] width 8 height 8
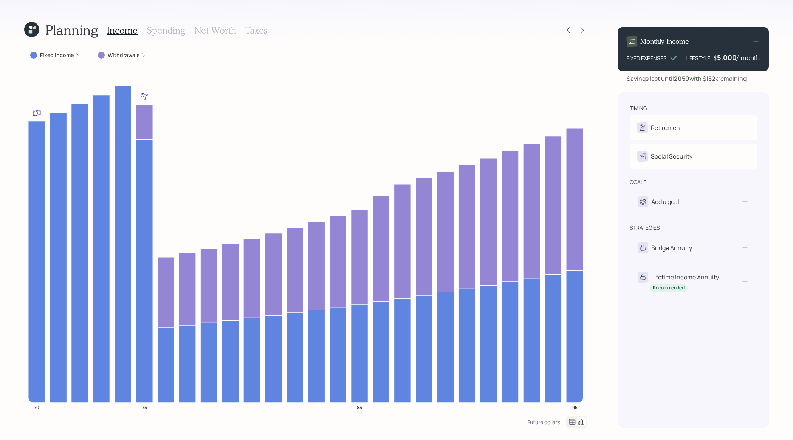
click at [127, 54] on label "Withdrawals" at bounding box center [124, 55] width 32 height 8
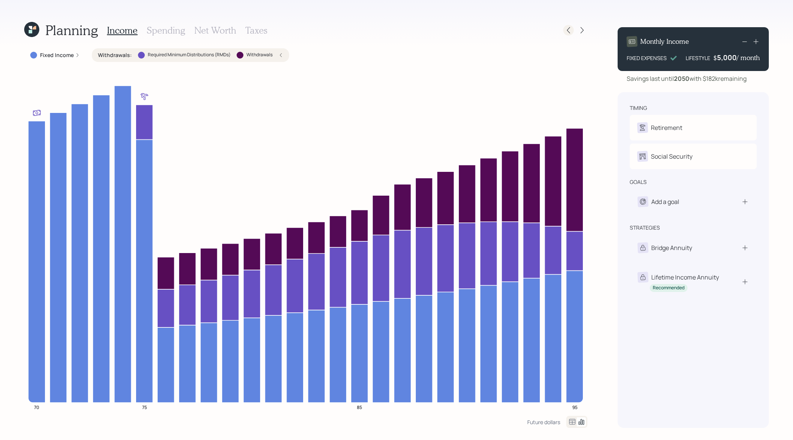
click at [566, 32] on icon at bounding box center [568, 30] width 8 height 8
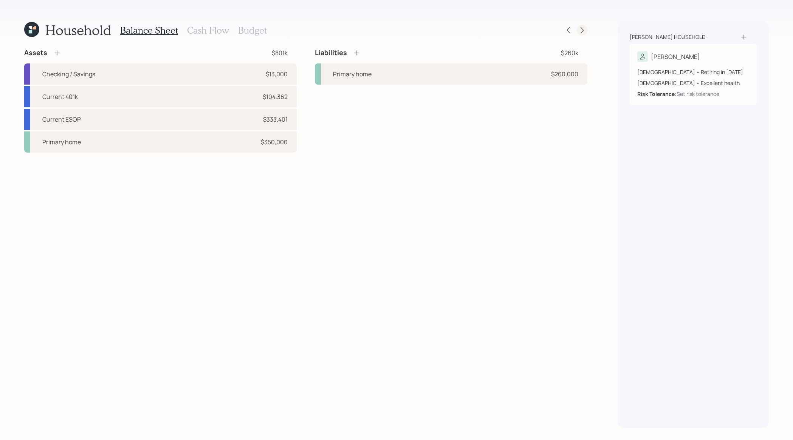
click at [579, 27] on icon at bounding box center [582, 30] width 8 height 8
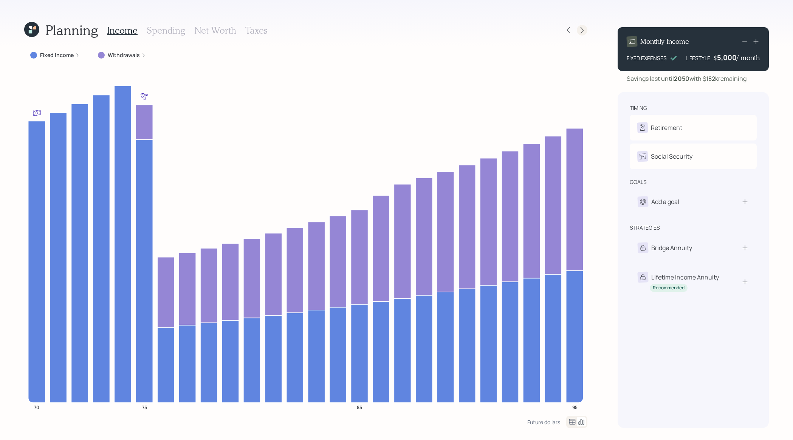
click at [579, 30] on icon at bounding box center [582, 30] width 8 height 8
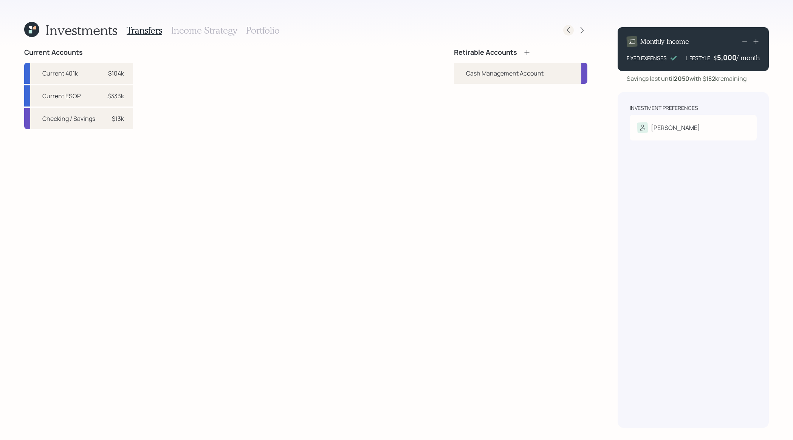
click at [570, 32] on icon at bounding box center [568, 30] width 8 height 8
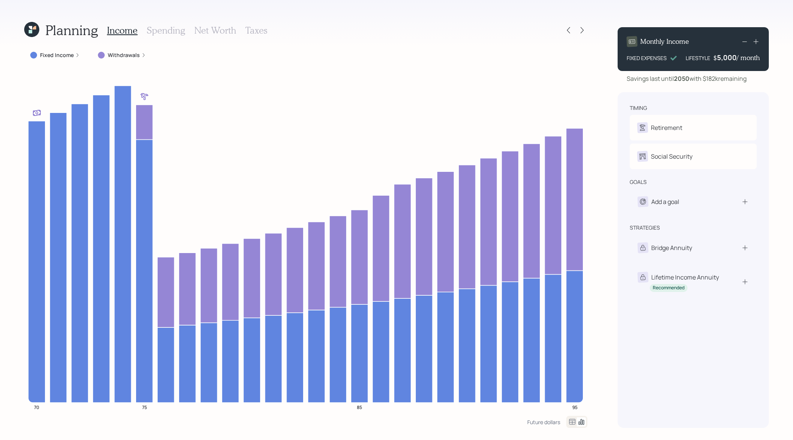
click at [172, 29] on h3 "Spending" at bounding box center [166, 30] width 39 height 11
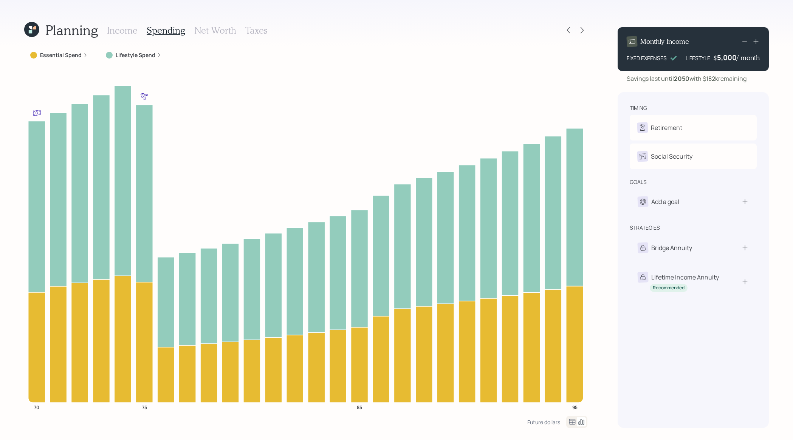
click at [570, 425] on icon at bounding box center [571, 421] width 9 height 9
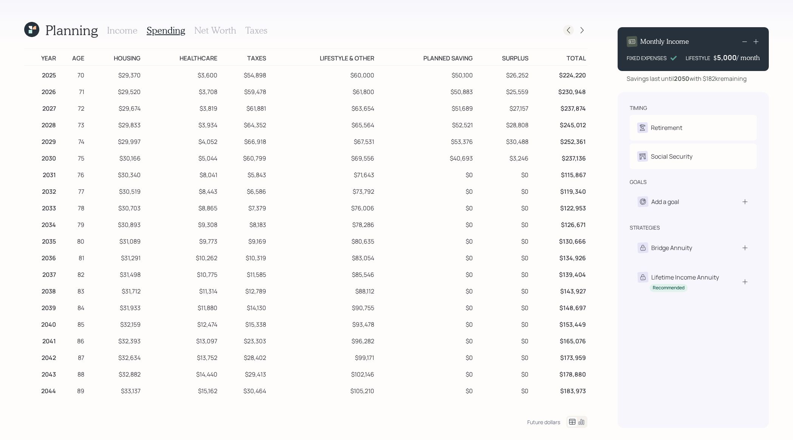
click at [569, 30] on icon at bounding box center [568, 30] width 8 height 8
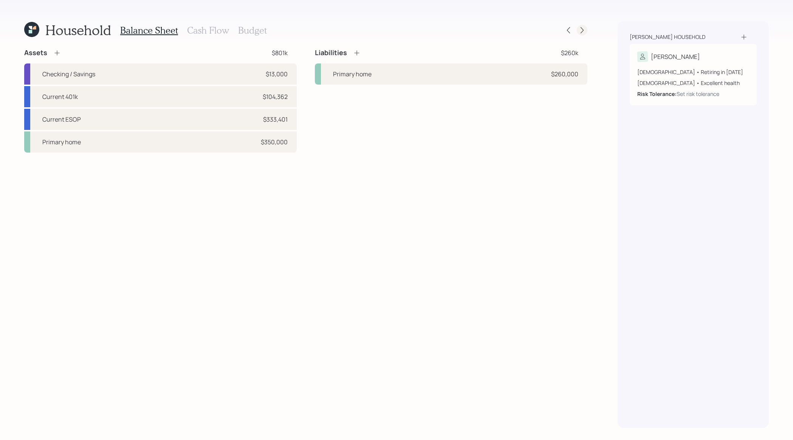
click at [582, 31] on icon at bounding box center [581, 30] width 3 height 6
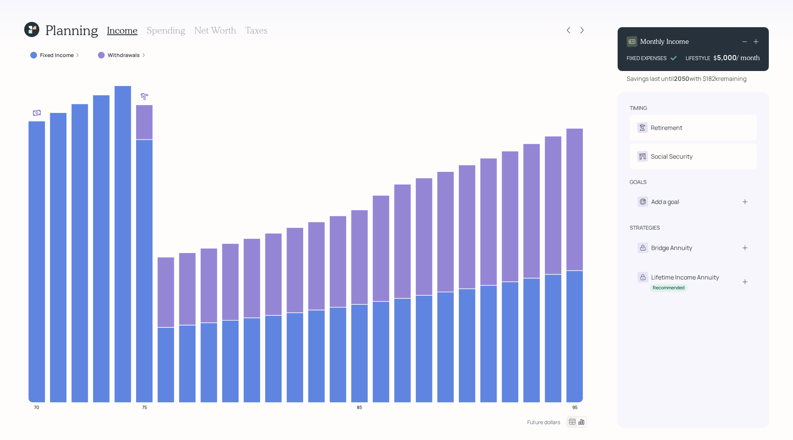
click at [206, 25] on h3 "Net Worth" at bounding box center [215, 30] width 42 height 11
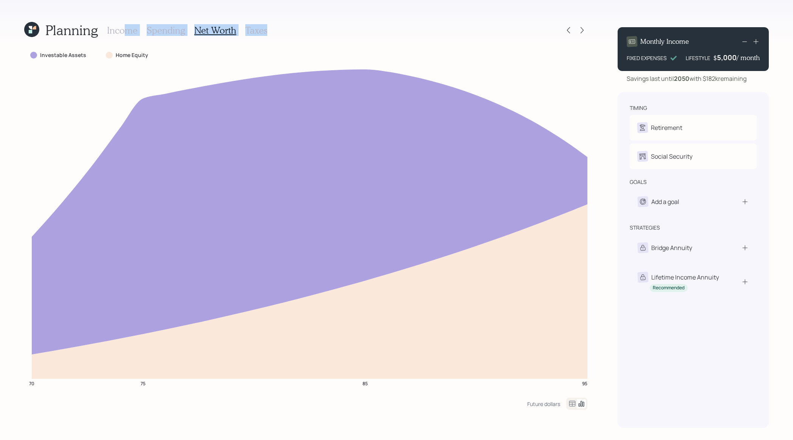
drag, startPoint x: 123, startPoint y: 33, endPoint x: 471, endPoint y: 34, distance: 347.6
click at [471, 34] on div "Planning Income Spending Net Worth Taxes" at bounding box center [305, 30] width 563 height 18
click at [566, 29] on icon at bounding box center [568, 30] width 8 height 8
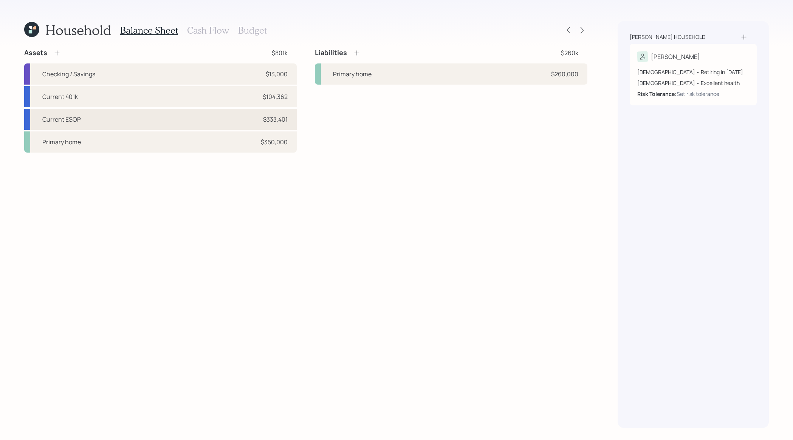
click at [134, 117] on div "Current ESOP $333,401" at bounding box center [160, 119] width 272 height 21
select select "company_sponsored"
select select "balanced"
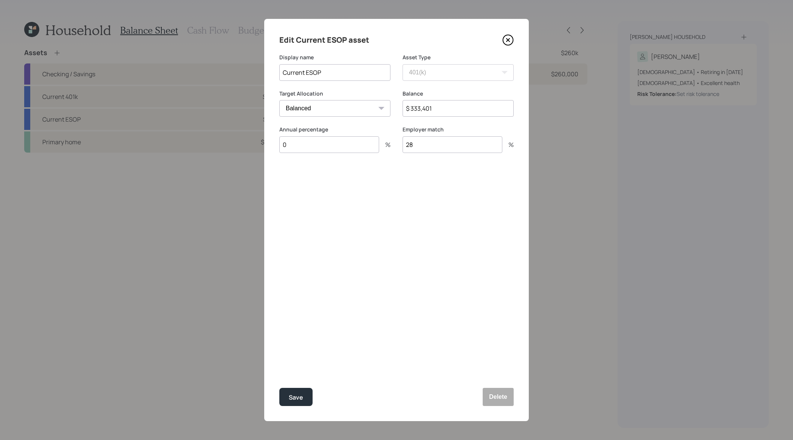
drag, startPoint x: 465, startPoint y: 147, endPoint x: 363, endPoint y: 146, distance: 101.3
click at [363, 146] on div "Annual percentage 0 % Employer match 28 %" at bounding box center [396, 144] width 234 height 36
type input "10"
click at [279, 388] on button "Save" at bounding box center [295, 397] width 33 height 18
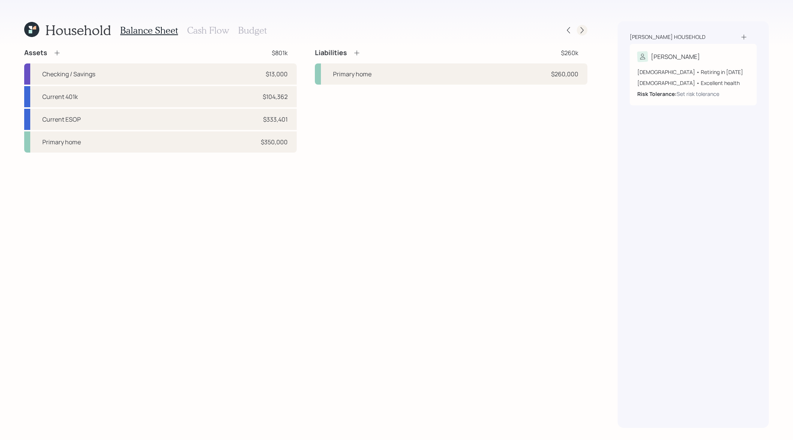
click at [581, 32] on icon at bounding box center [582, 30] width 8 height 8
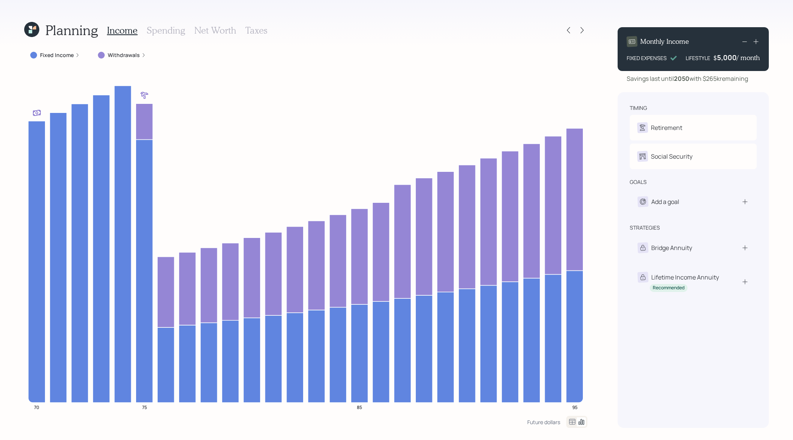
click at [203, 36] on h3 "Net Worth" at bounding box center [215, 30] width 42 height 11
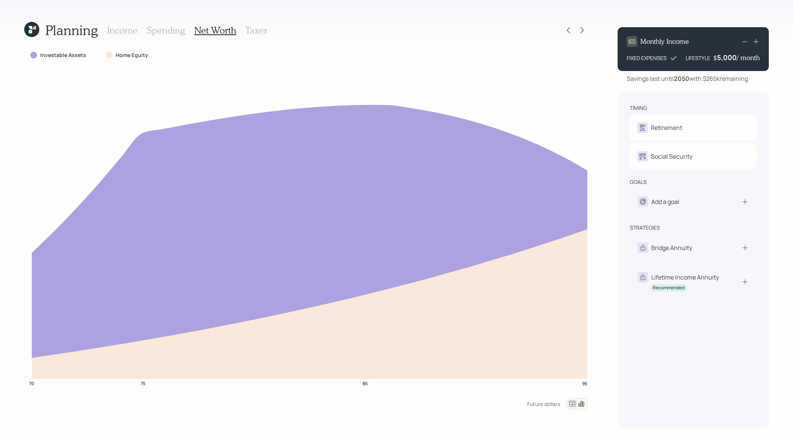
click at [574, 402] on icon at bounding box center [571, 403] width 9 height 9
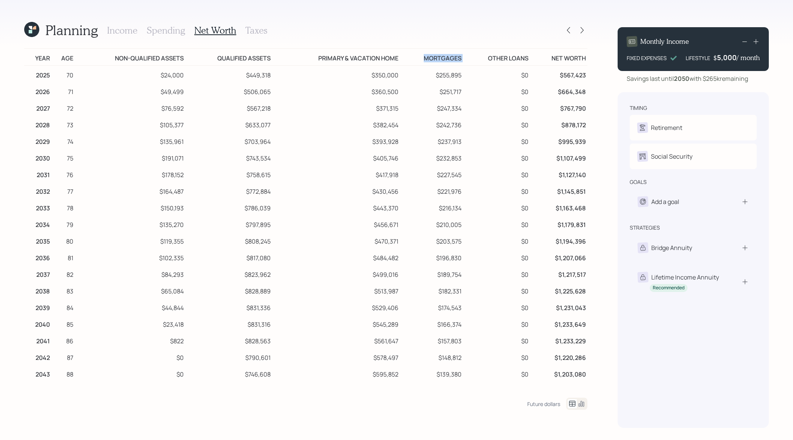
drag, startPoint x: 469, startPoint y: 54, endPoint x: 417, endPoint y: 60, distance: 52.4
click at [417, 60] on tr "Year Age Non-qualified assets Qualified assets Primary & vacation home Mortgage…" at bounding box center [305, 57] width 563 height 17
click at [35, 32] on icon at bounding box center [31, 29] width 15 height 15
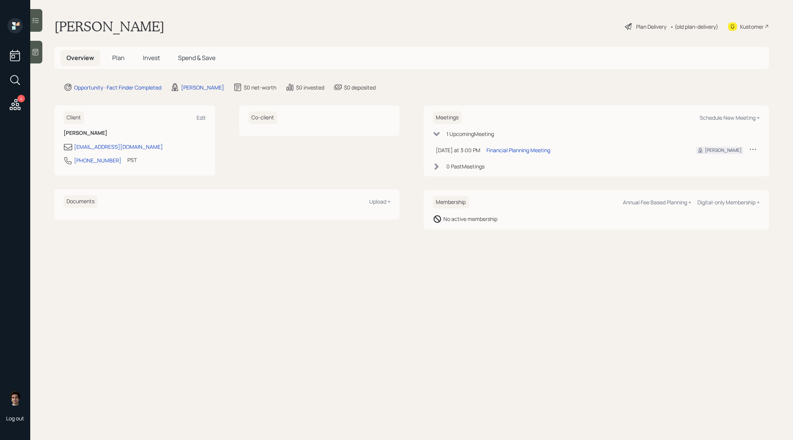
click at [121, 64] on h5 "Plan" at bounding box center [118, 58] width 25 height 16
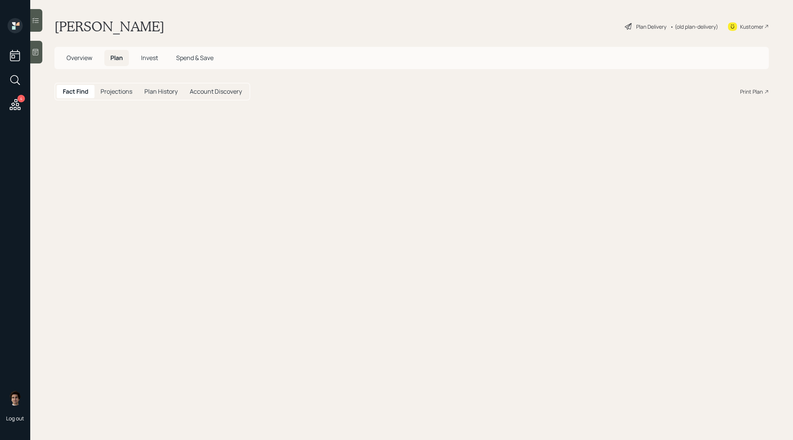
click at [117, 59] on span "Plan" at bounding box center [116, 58] width 12 height 8
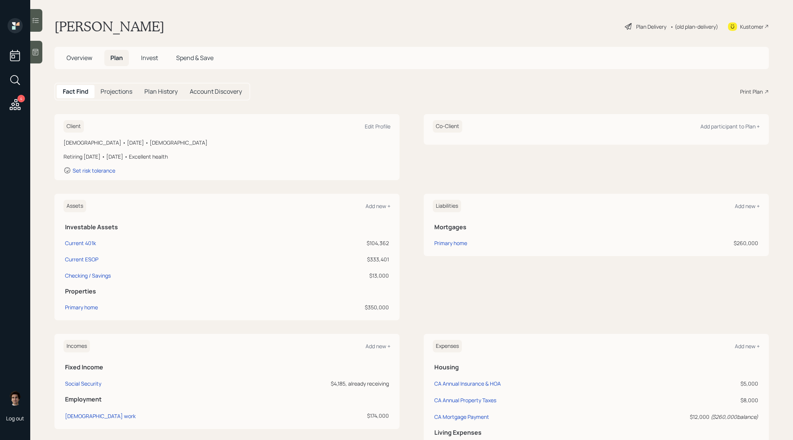
click at [760, 92] on div "Print Plan" at bounding box center [751, 92] width 23 height 8
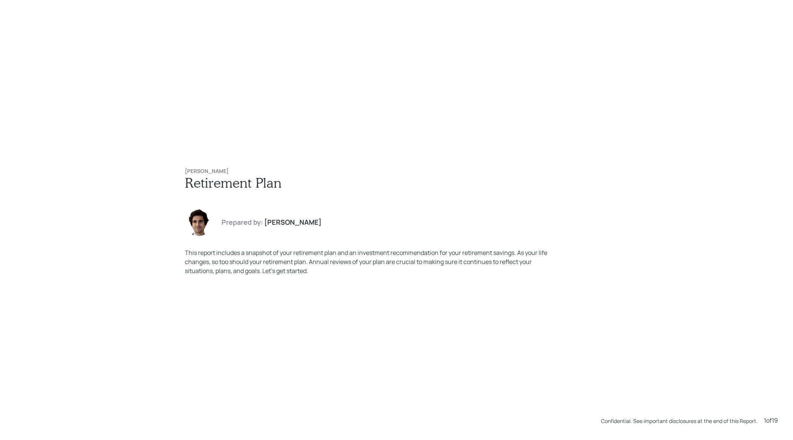
click at [219, 170] on h6 "[PERSON_NAME]" at bounding box center [396, 171] width 423 height 6
drag, startPoint x: 227, startPoint y: 170, endPoint x: 174, endPoint y: 170, distance: 53.3
click at [174, 170] on div "Johnny Vaught Retirement Plan Prepared by: Harrison Schaefer This report includ…" at bounding box center [396, 222] width 453 height 138
copy h6 "[PERSON_NAME]"
click at [238, 136] on div "Johnny Vaught Retirement Plan Prepared by: Harrison Schaefer This report includ…" at bounding box center [396, 220] width 793 height 440
